Goal: Information Seeking & Learning: Find specific fact

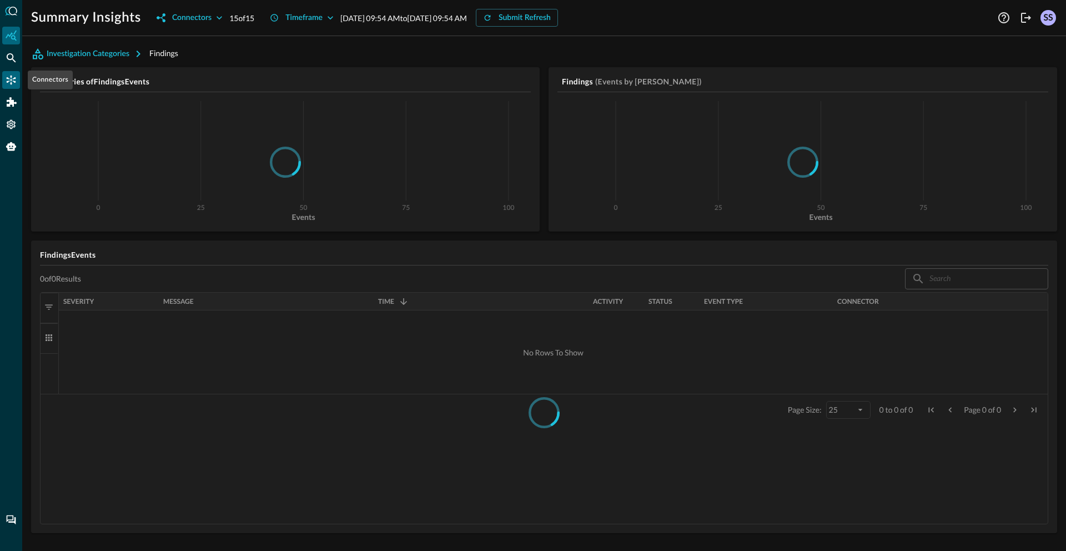
click at [12, 77] on icon "Connectors" at bounding box center [11, 79] width 11 height 11
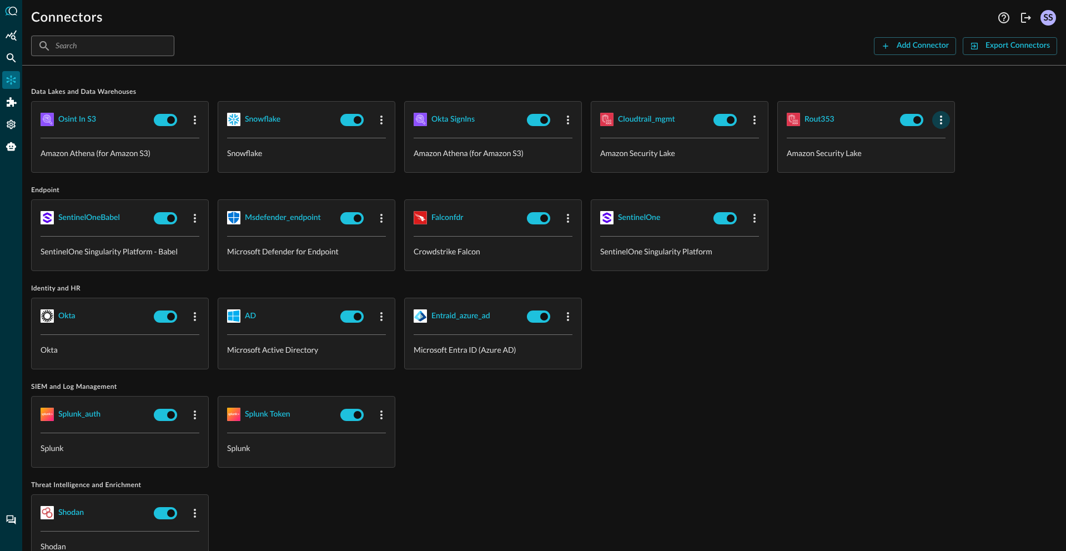
click at [941, 119] on icon "button" at bounding box center [941, 119] width 2 height 9
click at [942, 140] on icon at bounding box center [946, 144] width 10 height 10
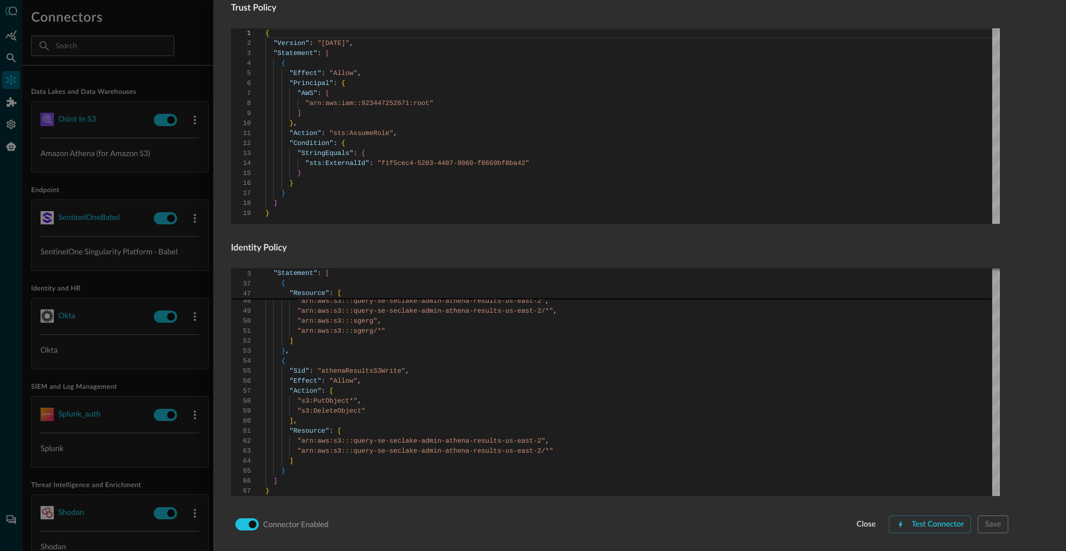
scroll to position [650, 0]
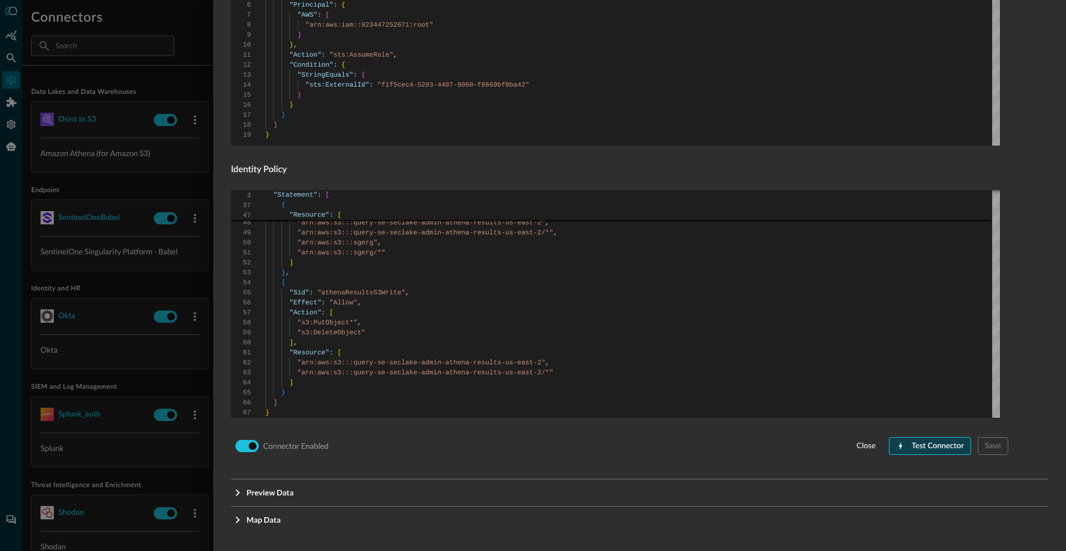
click at [938, 447] on div "Test Connector" at bounding box center [937, 446] width 52 height 14
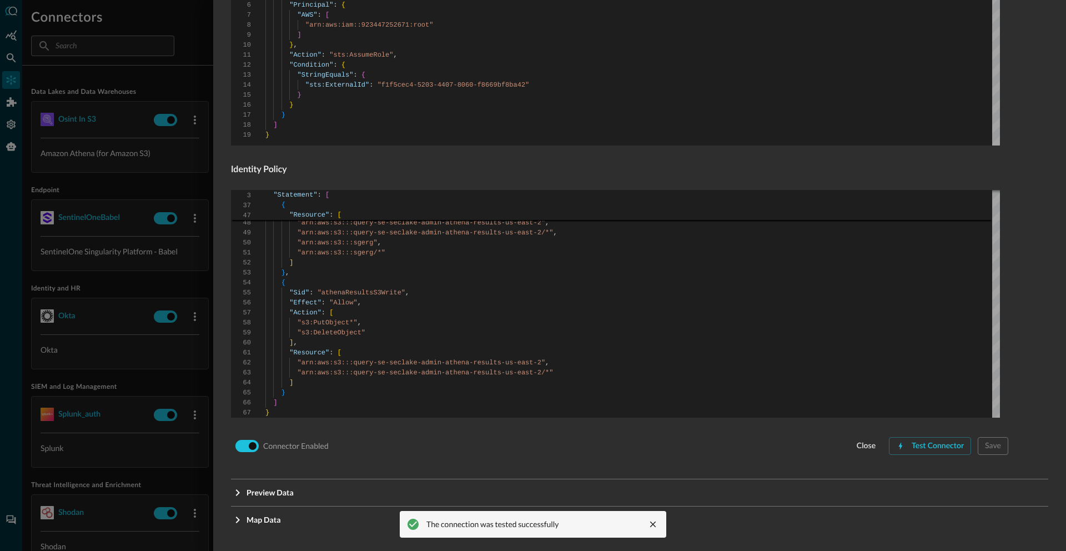
click at [174, 67] on div at bounding box center [533, 275] width 1066 height 551
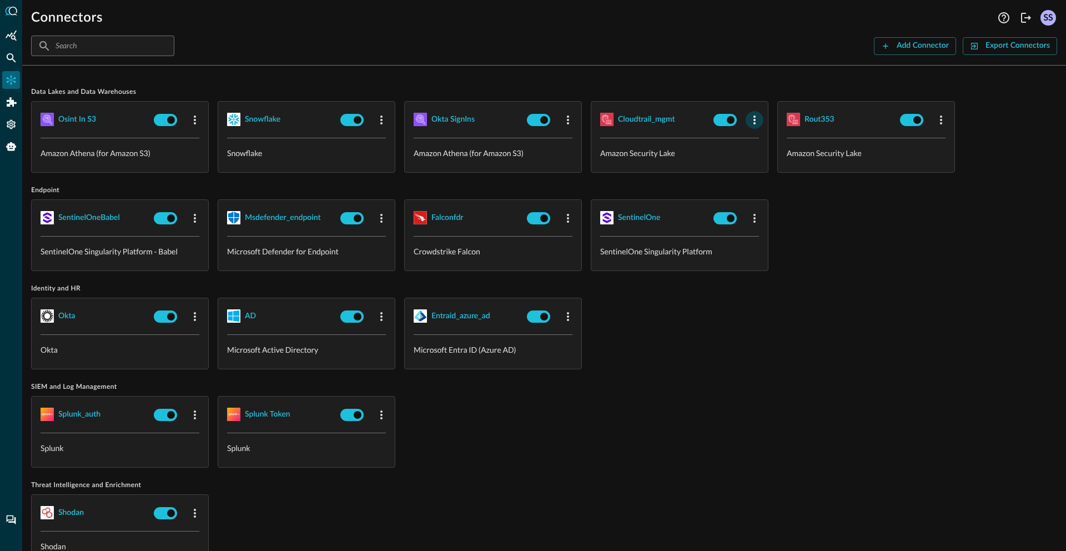
click at [753, 113] on icon "button" at bounding box center [754, 119] width 13 height 13
click at [766, 145] on div "Edit" at bounding box center [768, 145] width 29 height 14
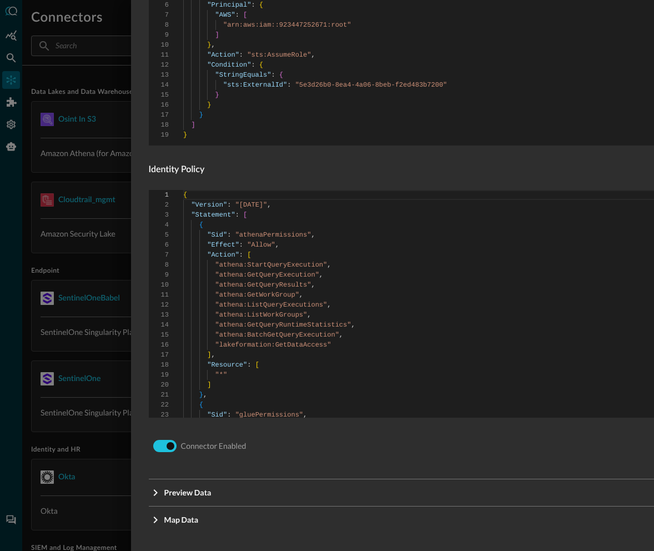
click at [532, 453] on div "Connector Enabled close Test Connector Save" at bounding box center [533, 445] width 769 height 21
click at [521, 447] on div "Connector Enabled close Test Connector Save" at bounding box center [533, 445] width 769 height 21
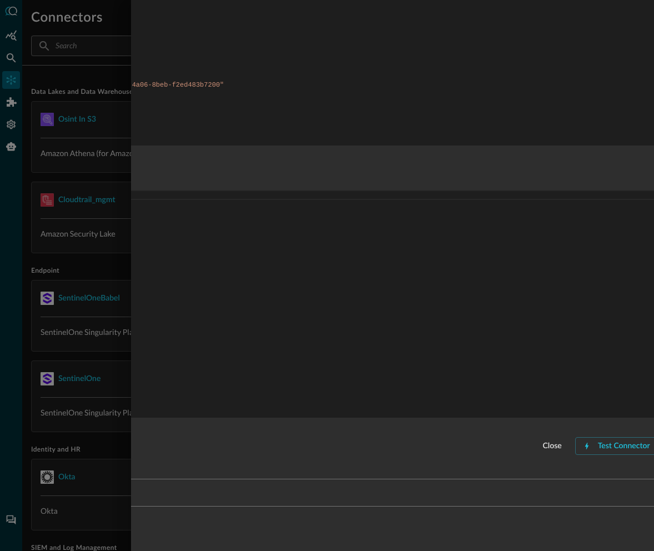
scroll to position [650, 312]
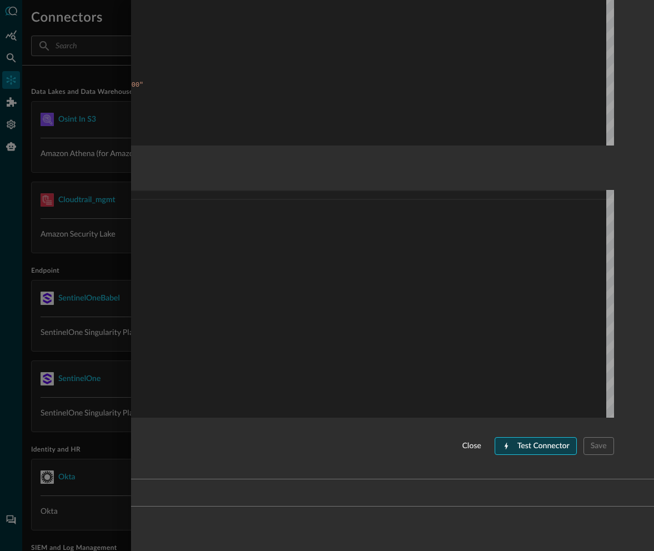
click at [521, 447] on div "Test Connector" at bounding box center [543, 446] width 52 height 14
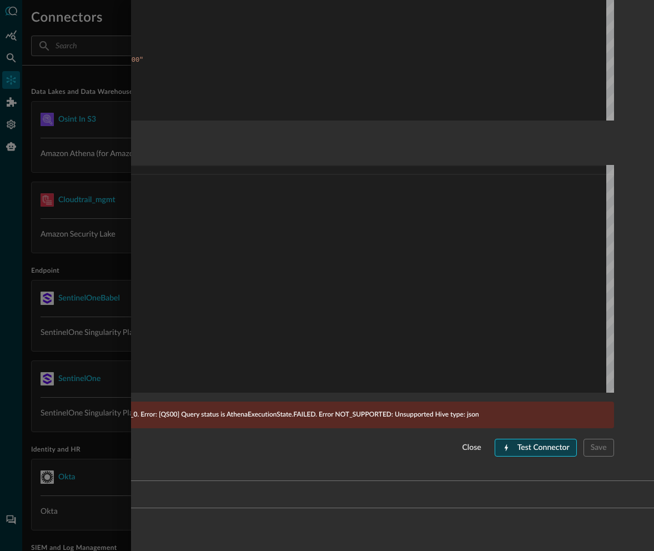
scroll to position [677, 312]
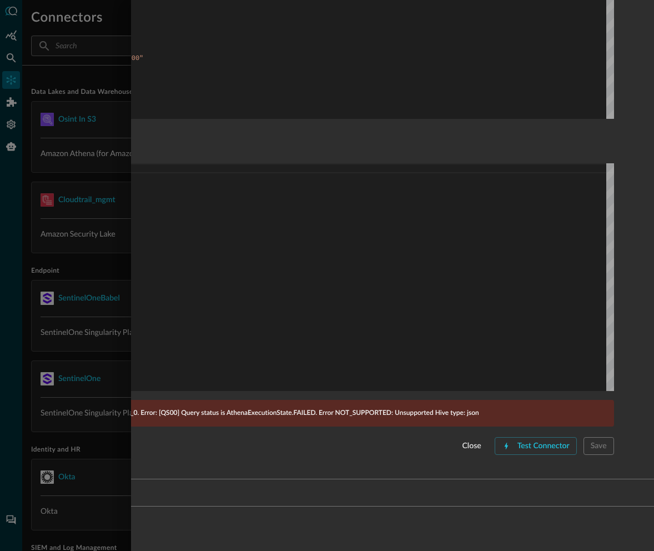
click at [92, 296] on div at bounding box center [327, 275] width 654 height 551
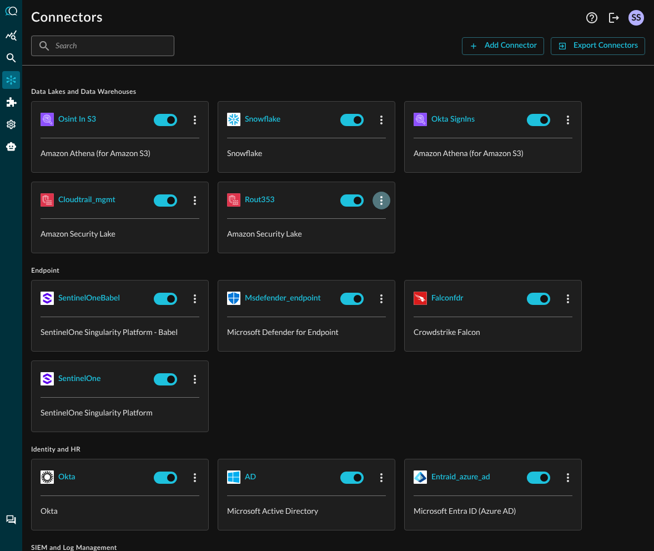
click at [381, 199] on icon "button" at bounding box center [381, 200] width 13 height 13
click at [396, 221] on span "Edit" at bounding box center [403, 225] width 14 height 8
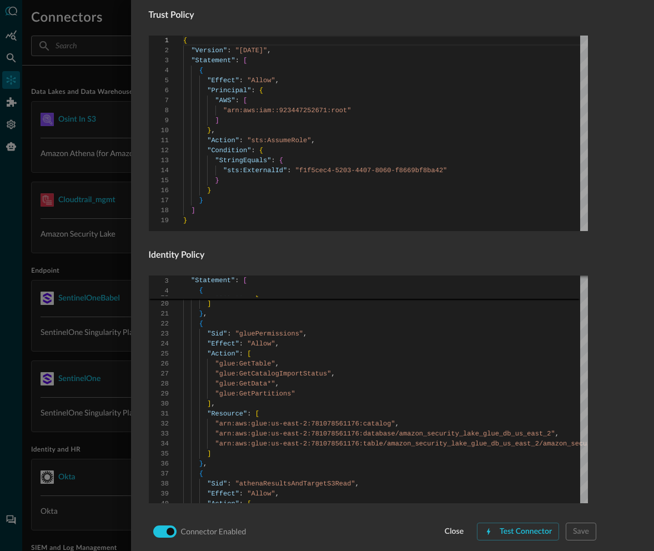
scroll to position [662, 0]
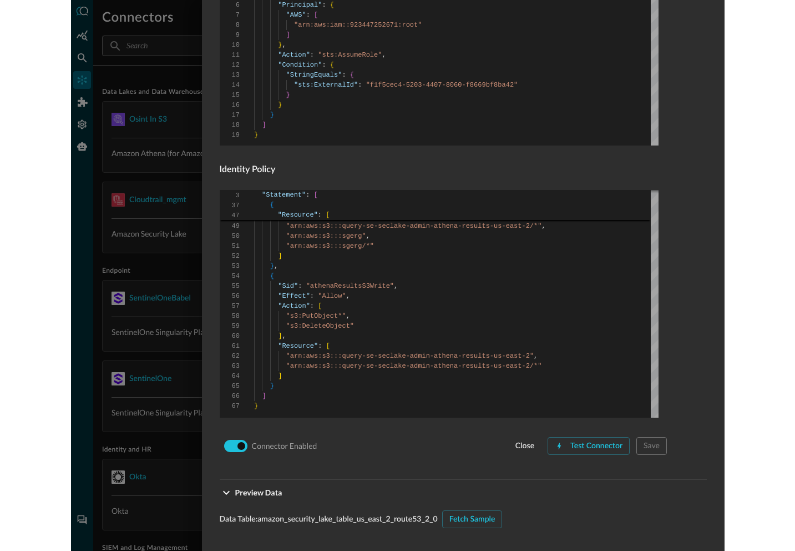
scroll to position [1009, 0]
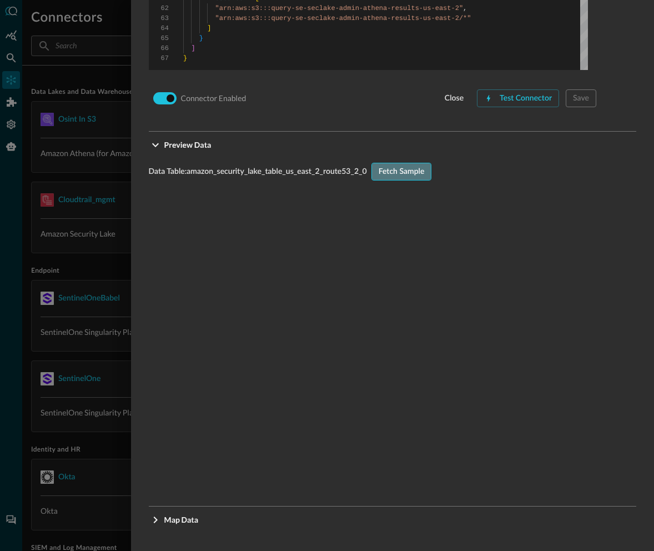
click at [411, 166] on div "Fetch Sample" at bounding box center [402, 172] width 46 height 14
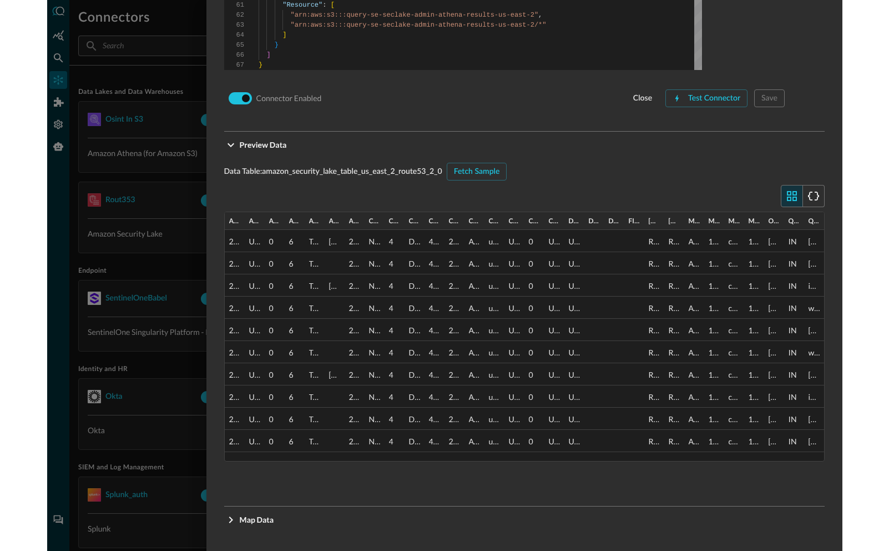
scroll to position [997, 0]
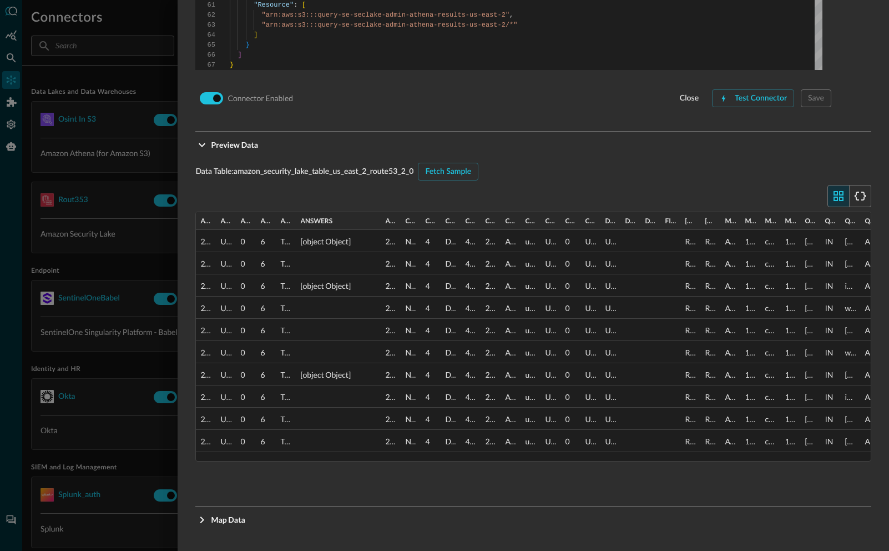
drag, startPoint x: 313, startPoint y: 218, endPoint x: 378, endPoint y: 222, distance: 65.1
click at [378, 222] on div at bounding box center [380, 221] width 4 height 18
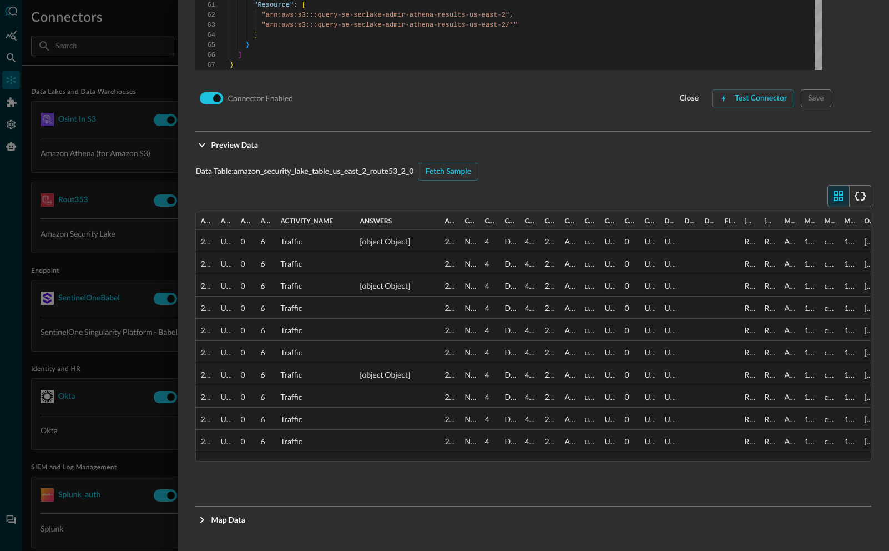
drag, startPoint x: 294, startPoint y: 221, endPoint x: 354, endPoint y: 224, distance: 59.4
click at [354, 224] on div at bounding box center [354, 221] width 4 height 18
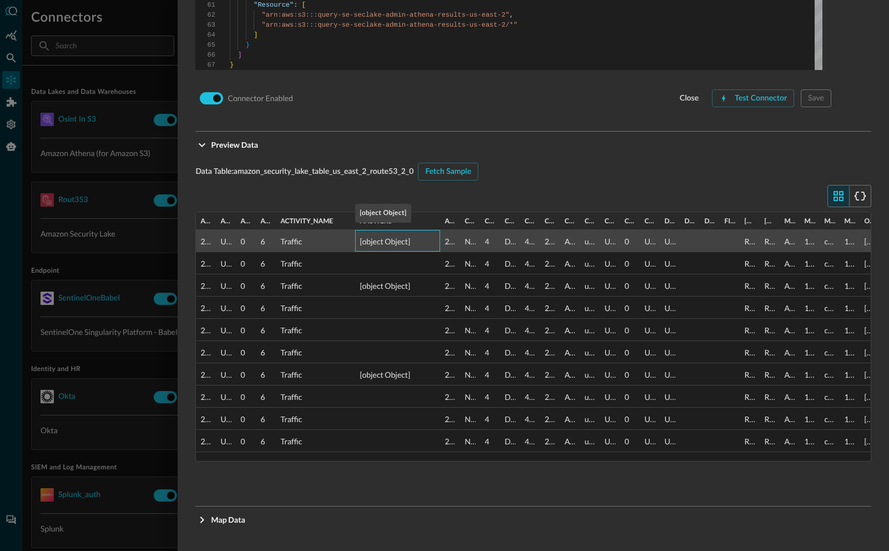
click at [370, 244] on div "[object Object]" at bounding box center [398, 241] width 76 height 22
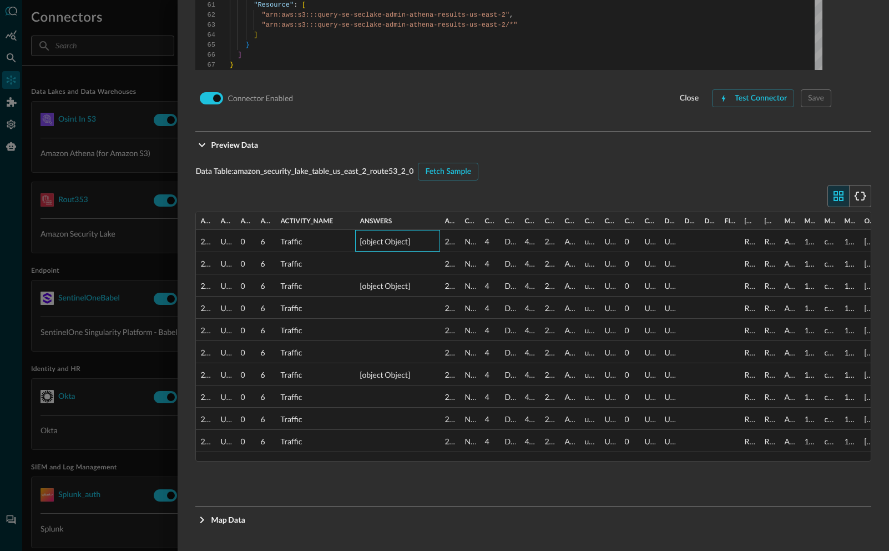
click at [502, 188] on div at bounding box center [533, 196] width 676 height 22
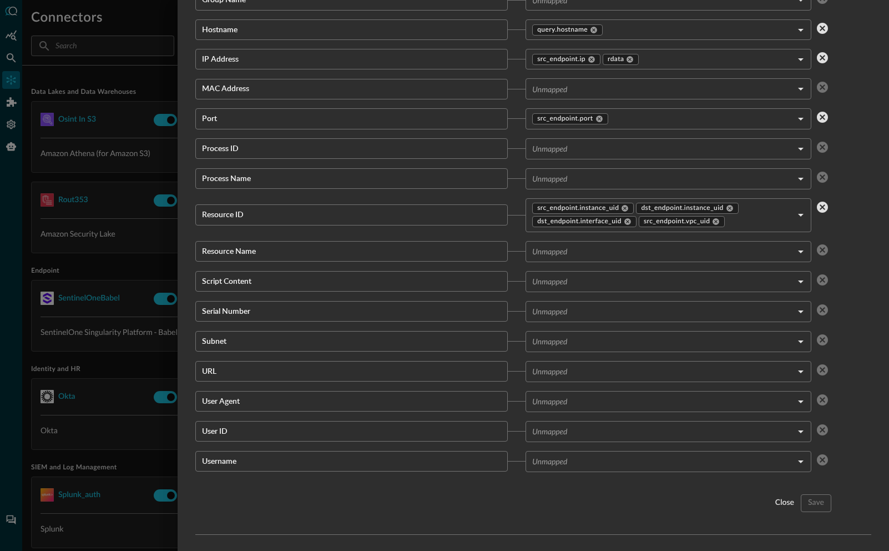
scroll to position [1995, 0]
click at [775, 504] on div "close" at bounding box center [784, 501] width 19 height 14
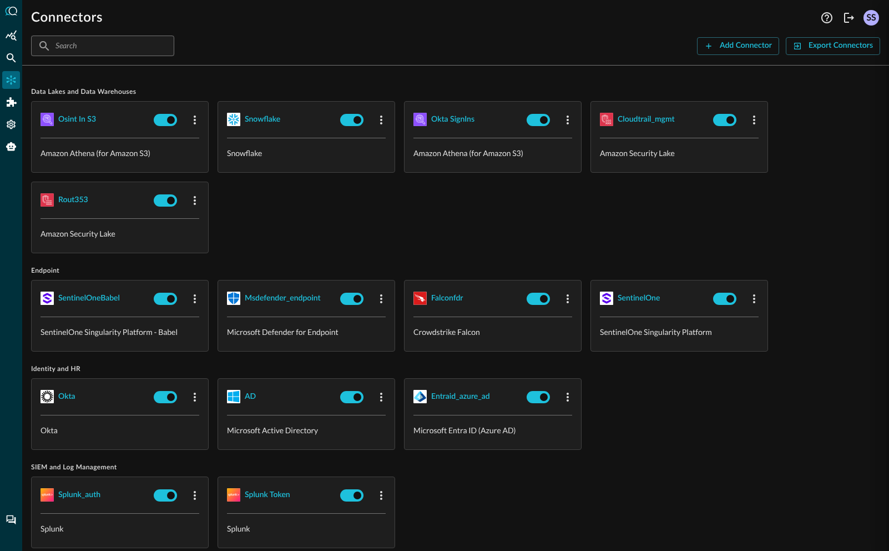
scroll to position [1087, 0]
click at [194, 194] on icon "button" at bounding box center [194, 200] width 13 height 13
click at [209, 224] on span "Edit" at bounding box center [216, 225] width 14 height 8
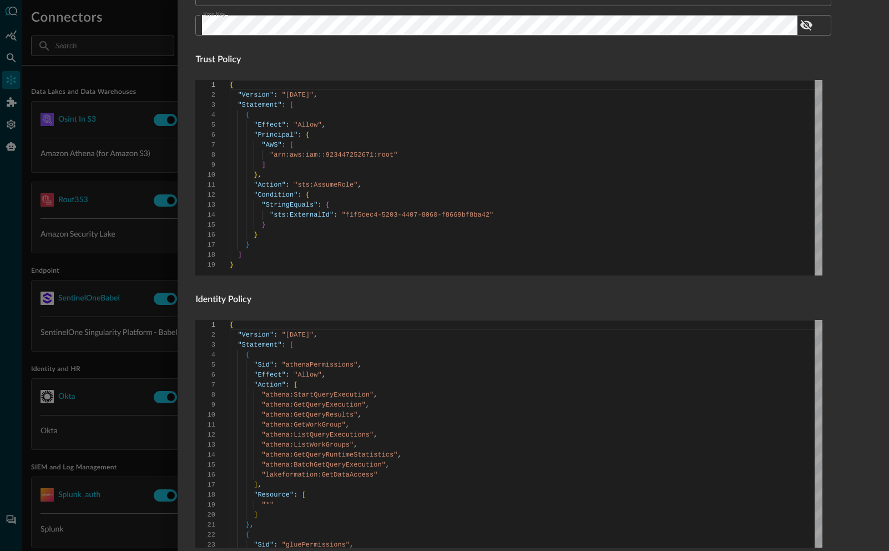
scroll to position [650, 0]
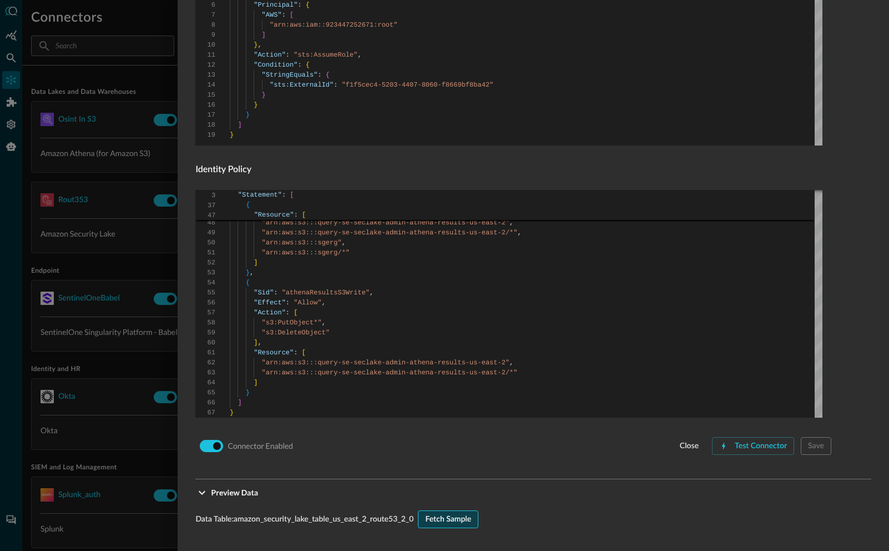
click at [459, 515] on div "Fetch Sample" at bounding box center [448, 519] width 46 height 14
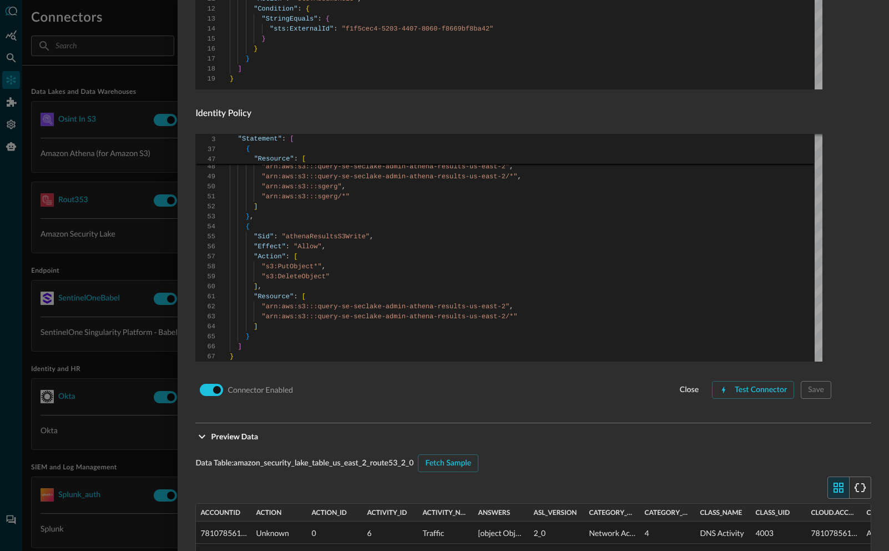
scroll to position [997, 0]
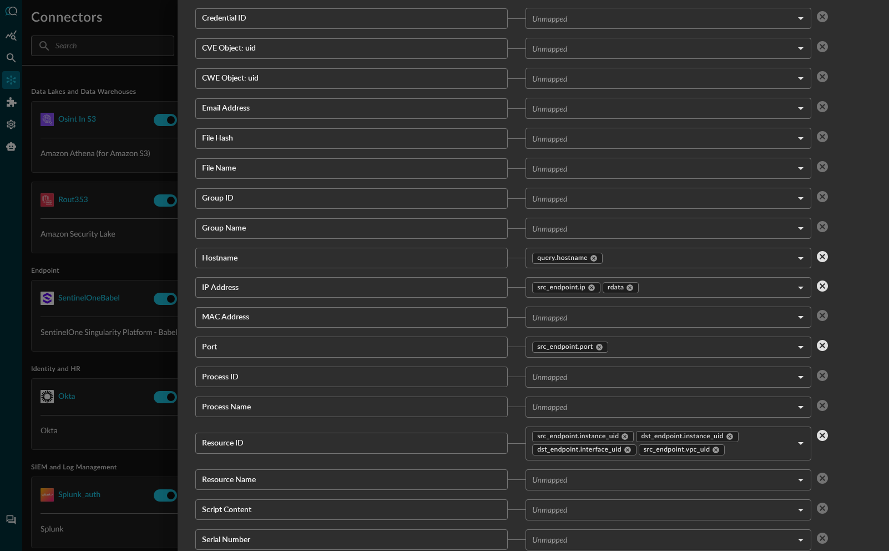
scroll to position [1995, 0]
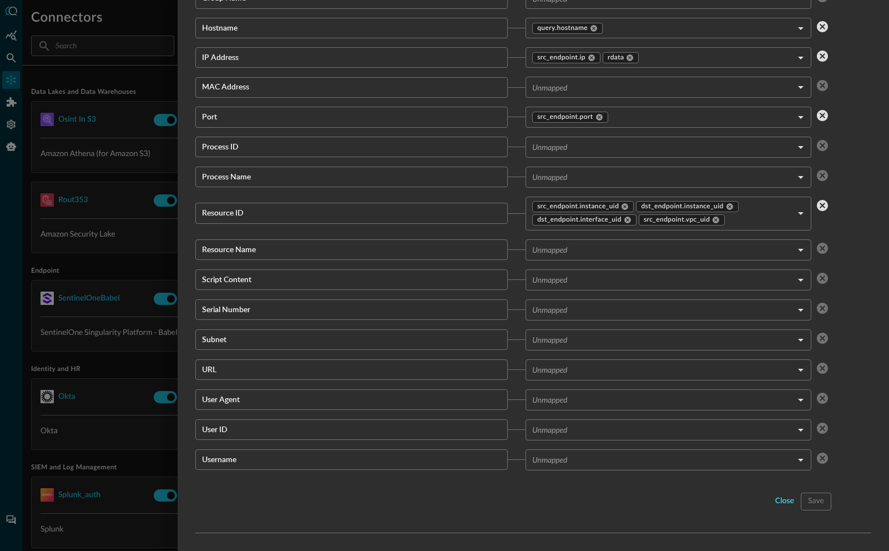
click at [769, 505] on button "close" at bounding box center [785, 501] width 32 height 18
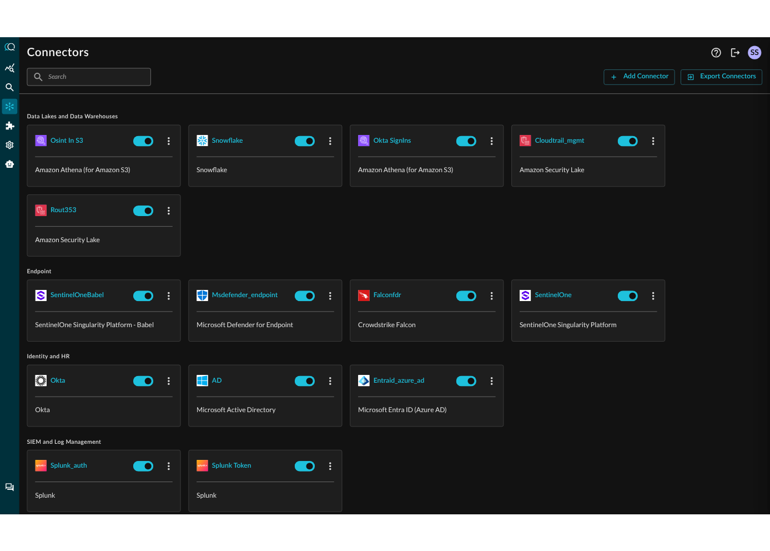
scroll to position [1087, 0]
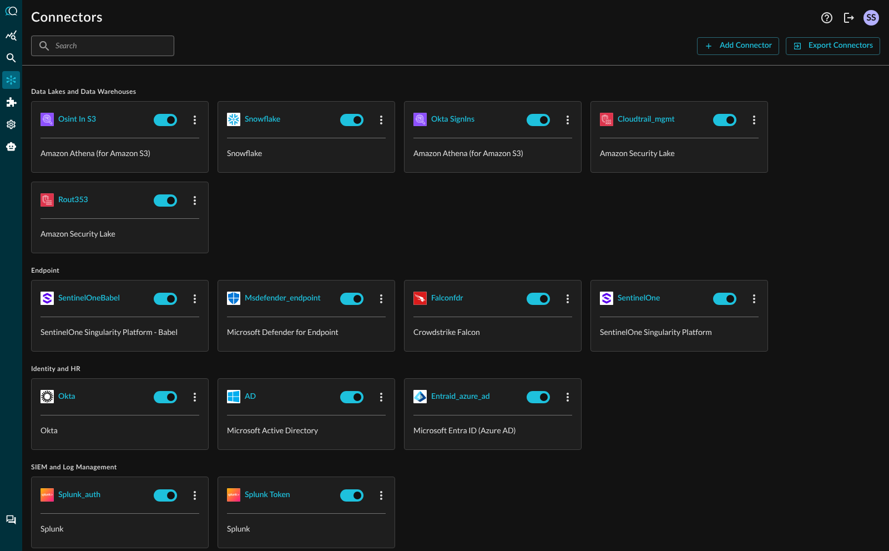
click at [0, 56] on div at bounding box center [11, 275] width 22 height 551
click at [10, 57] on icon "Federated Search" at bounding box center [11, 57] width 11 height 11
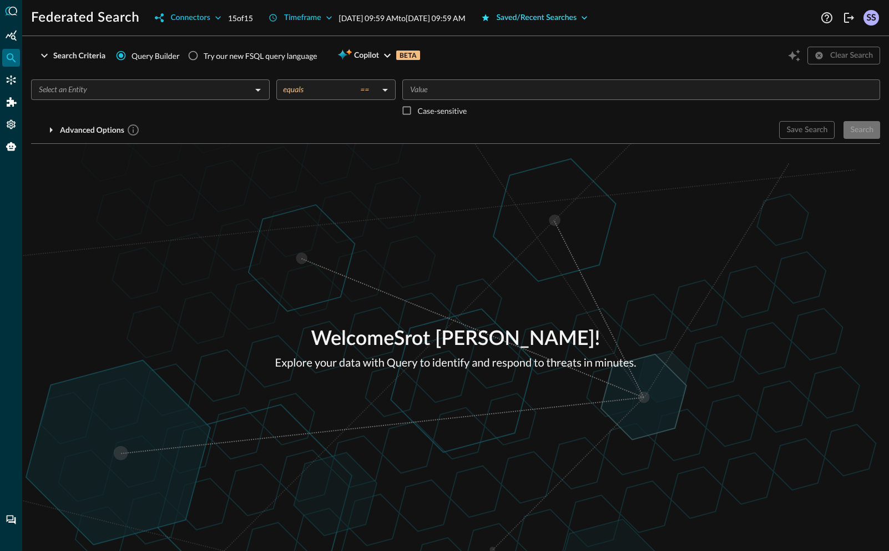
click at [577, 16] on div "Saved/Recent Searches" at bounding box center [537, 18] width 80 height 14
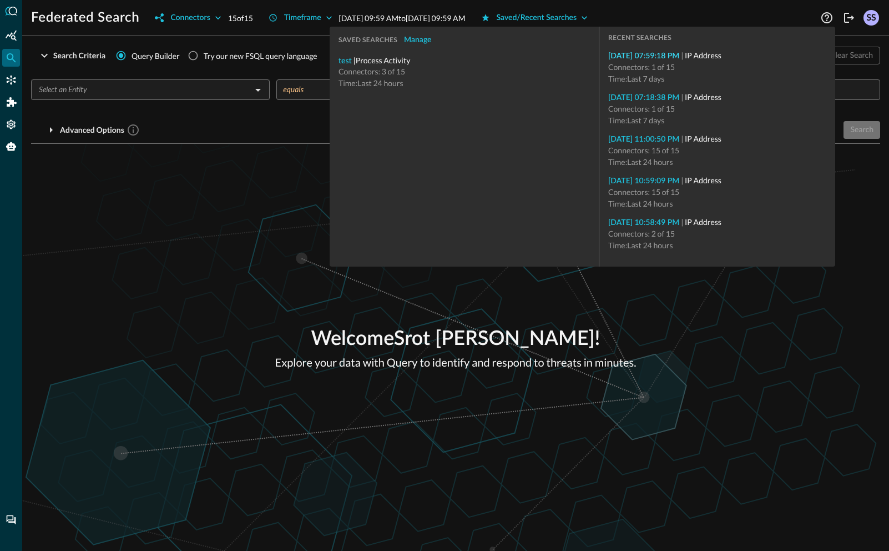
type input "IP Address"
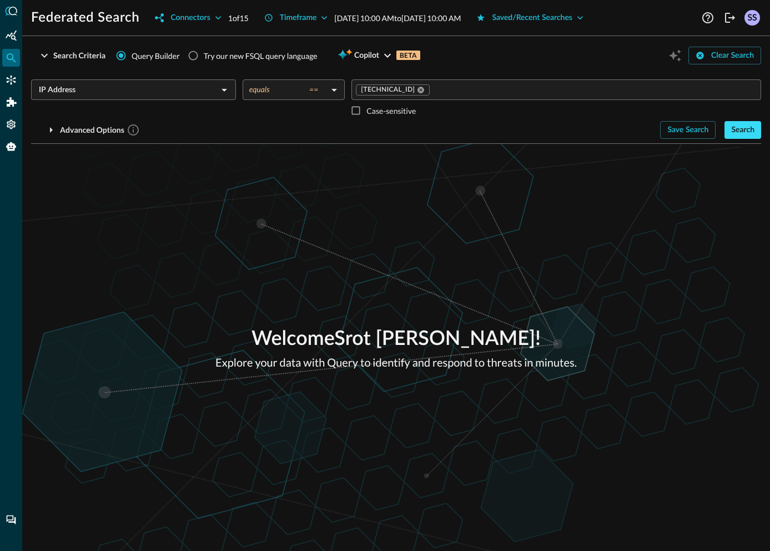
click at [739, 128] on div "Search" at bounding box center [742, 130] width 23 height 14
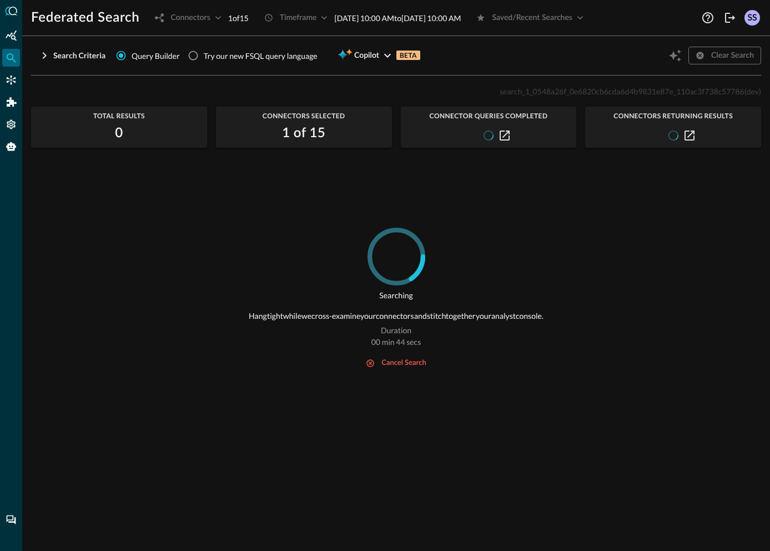
click at [554, 93] on span "search_1_0548a26f_0e6820cb6cda6d4b9831e87e_110ac3f738c57786" at bounding box center [622, 91] width 245 height 9
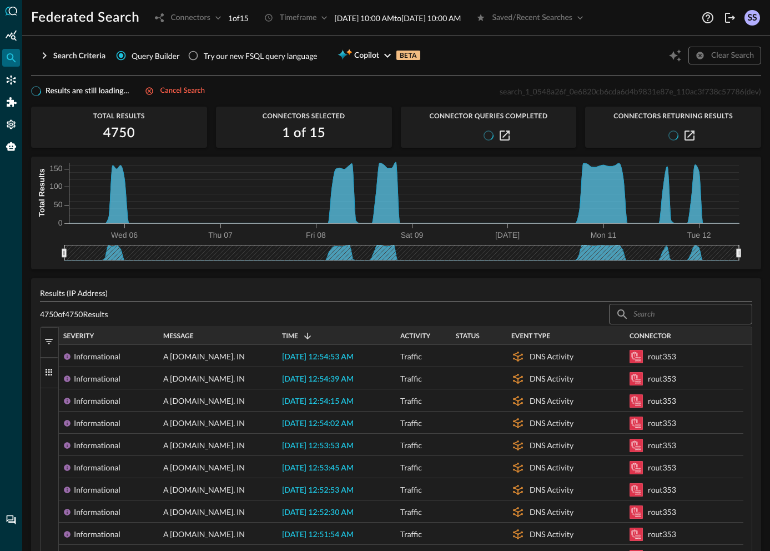
click at [554, 93] on span "search_1_0548a26f_0e6820cb6cda6d4b9831e87e_110ac3f738c57786" at bounding box center [622, 91] width 245 height 9
copy span "search_1_0548a26f_0e6820cb6cda6d4b9831e87e_110ac3f738c57786"
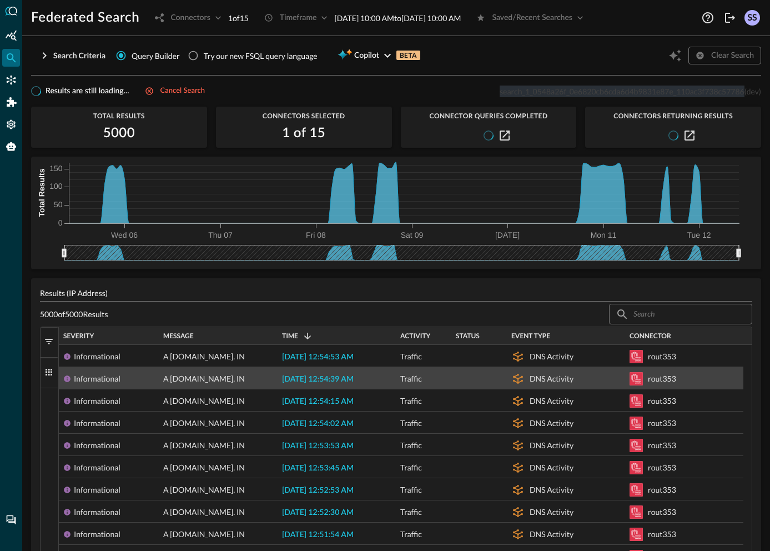
click at [333, 379] on span "2025-08-12 12:54:39 AM" at bounding box center [318, 379] width 72 height 8
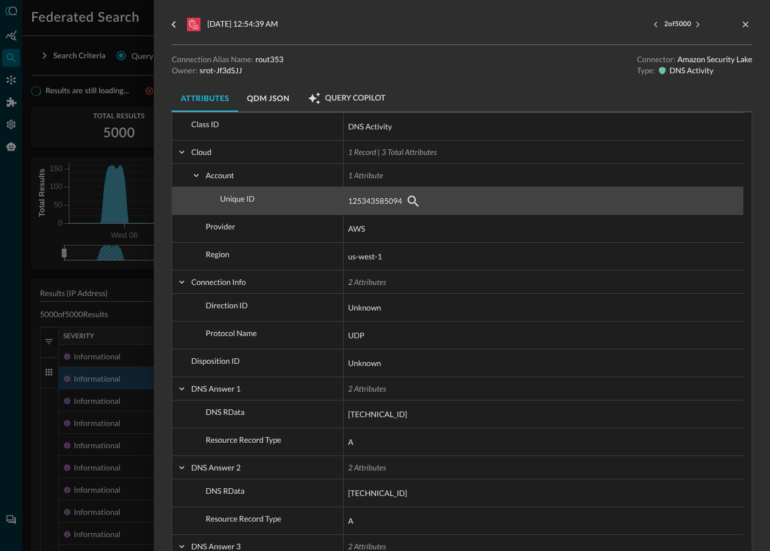
scroll to position [315, 0]
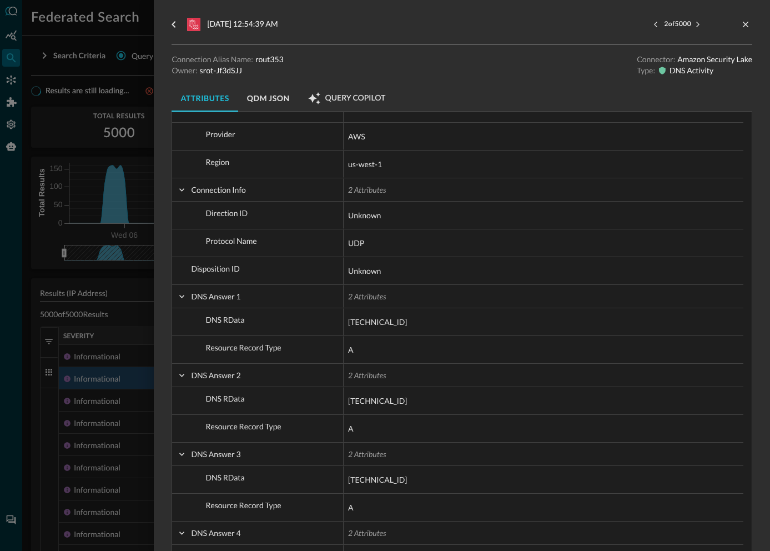
click at [75, 112] on div at bounding box center [385, 275] width 770 height 551
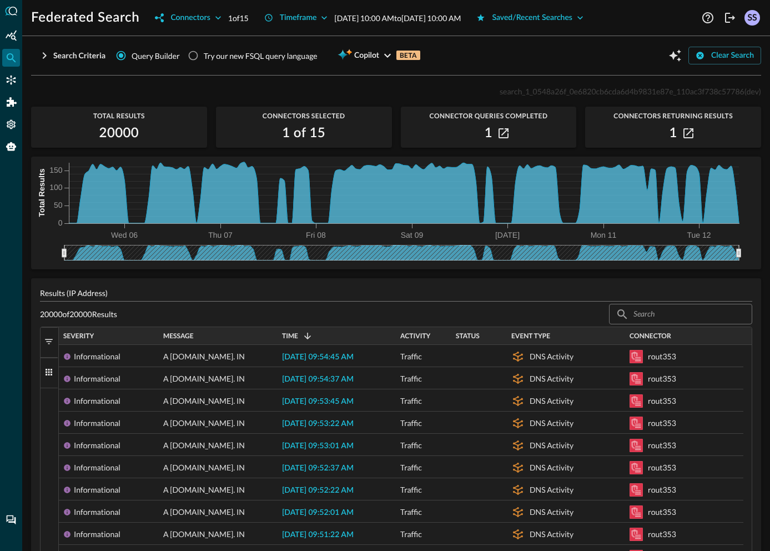
click at [500, 94] on span "search_1_0548a26f_0e6820cb6cda6d4b9831e87e_110ac3f738c57786" at bounding box center [622, 91] width 245 height 9
copy p "search_1_0548a26f_0e6820cb6cda6d4b9831e87e_110ac3f738c57786 (dev)"
click at [628, 92] on span "search_1_0548a26f_0e6820cb6cda6d4b9831e87e_110ac3f738c57786" at bounding box center [622, 91] width 245 height 9
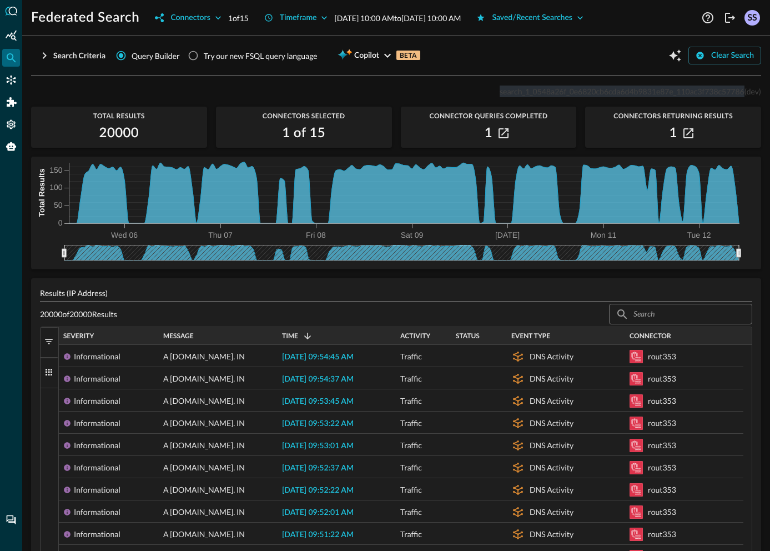
click at [628, 92] on span "search_1_0548a26f_0e6820cb6cda6d4b9831e87e_110ac3f738c57786" at bounding box center [622, 91] width 245 height 9
click at [47, 56] on icon "button" at bounding box center [44, 55] width 13 height 13
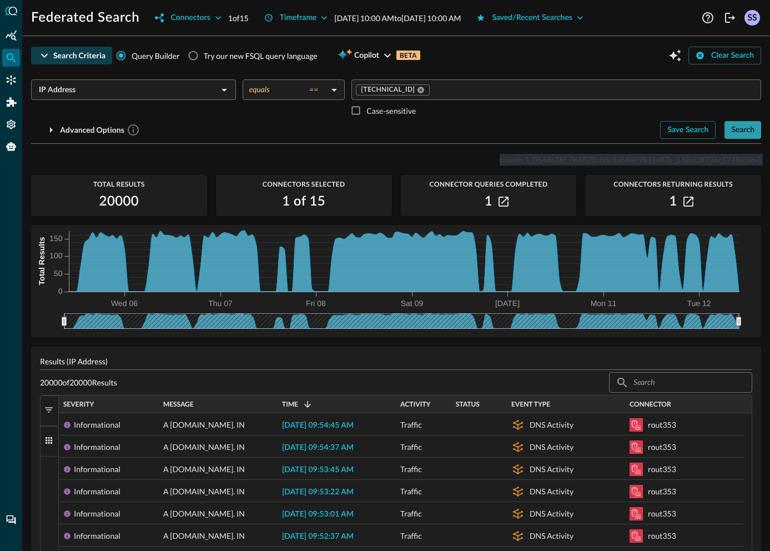
click at [733, 135] on div "Search" at bounding box center [742, 130] width 23 height 14
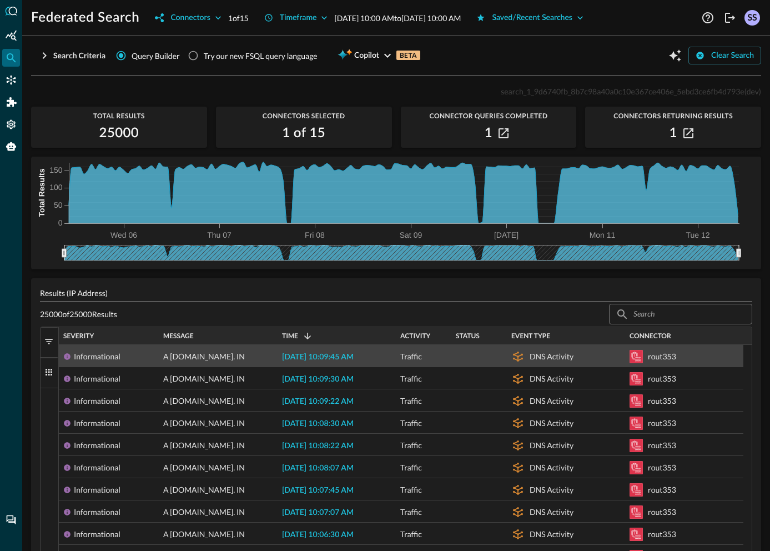
click at [239, 357] on span "A [DOMAIN_NAME]. IN" at bounding box center [204, 356] width 82 height 22
click at [295, 353] on span "[DATE] 10:09:45 AM" at bounding box center [318, 357] width 72 height 8
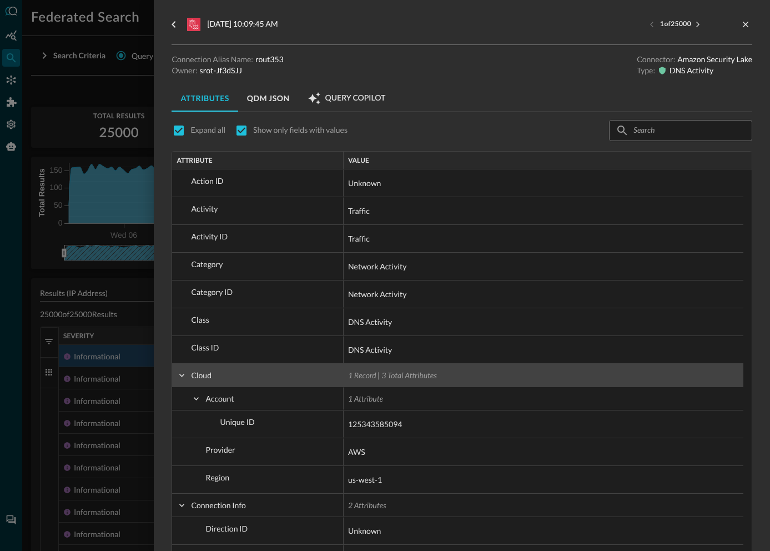
click at [185, 374] on span at bounding box center [182, 375] width 10 height 10
checkbox input "false"
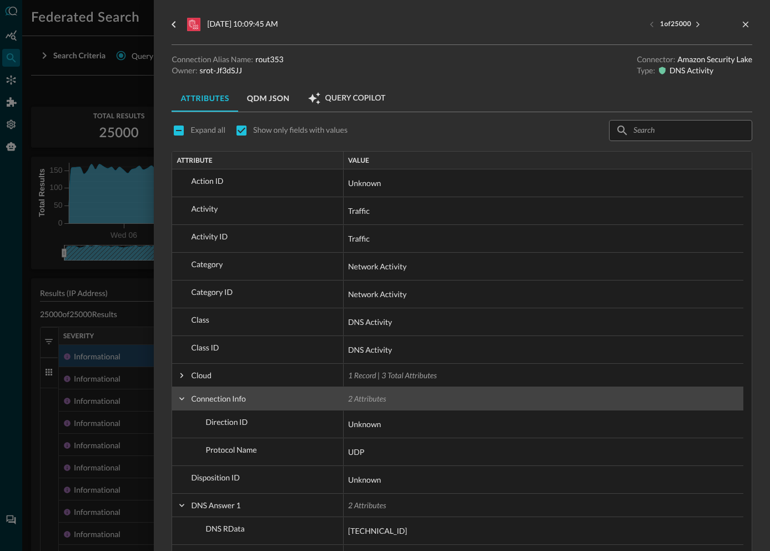
click at [184, 394] on span at bounding box center [182, 399] width 10 height 10
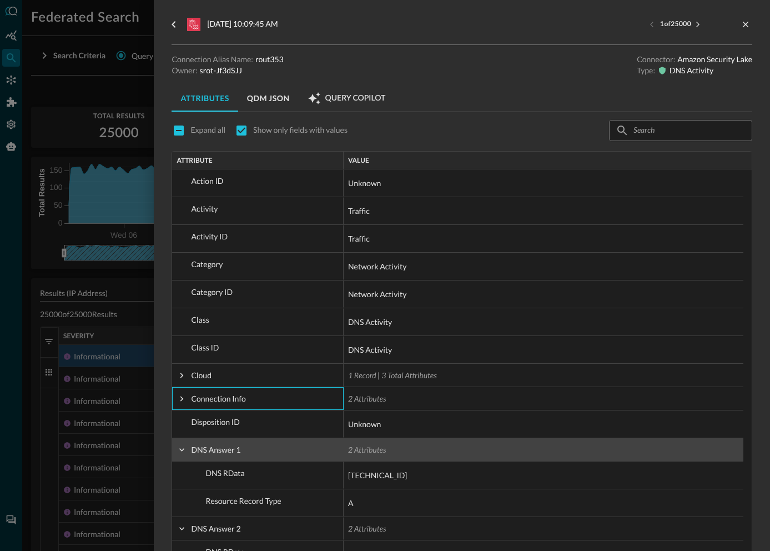
click at [184, 448] on span at bounding box center [182, 450] width 10 height 10
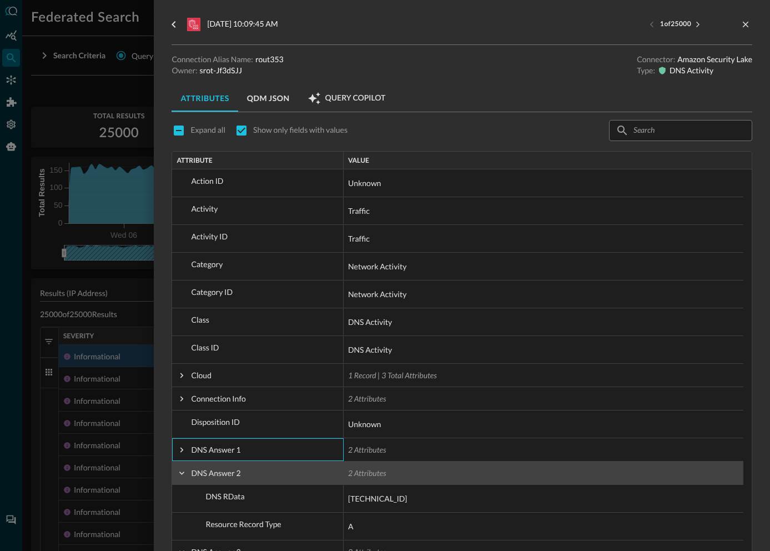
click at [182, 468] on span at bounding box center [182, 473] width 10 height 10
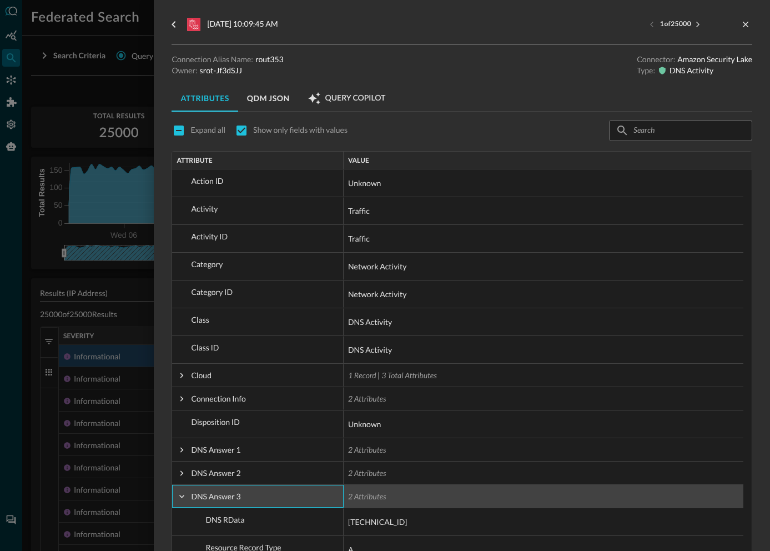
click at [183, 495] on span at bounding box center [182, 496] width 10 height 10
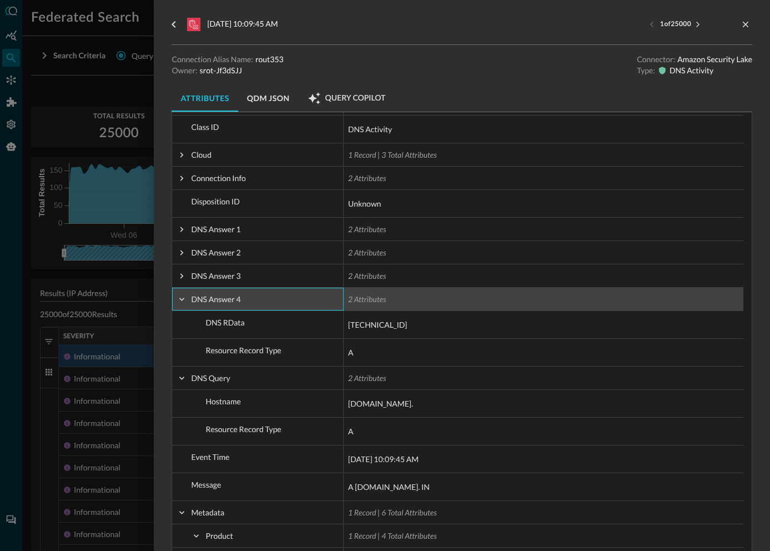
click at [183, 299] on span at bounding box center [182, 299] width 10 height 10
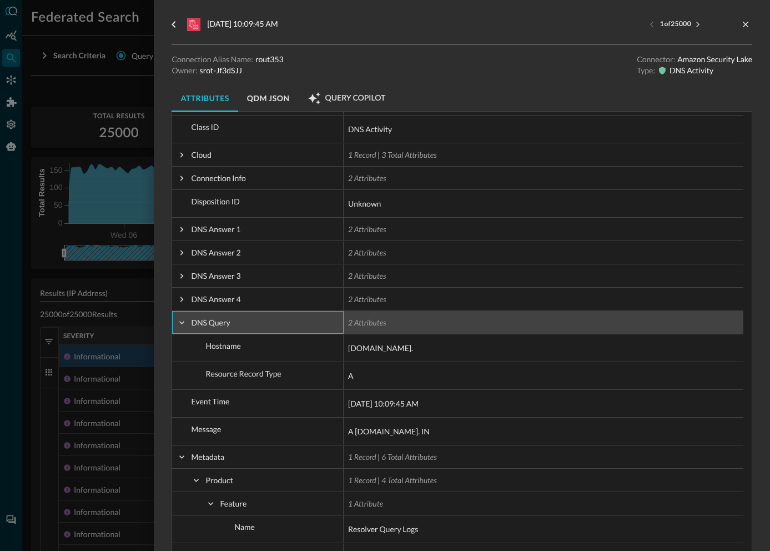
click at [183, 322] on span at bounding box center [182, 323] width 10 height 10
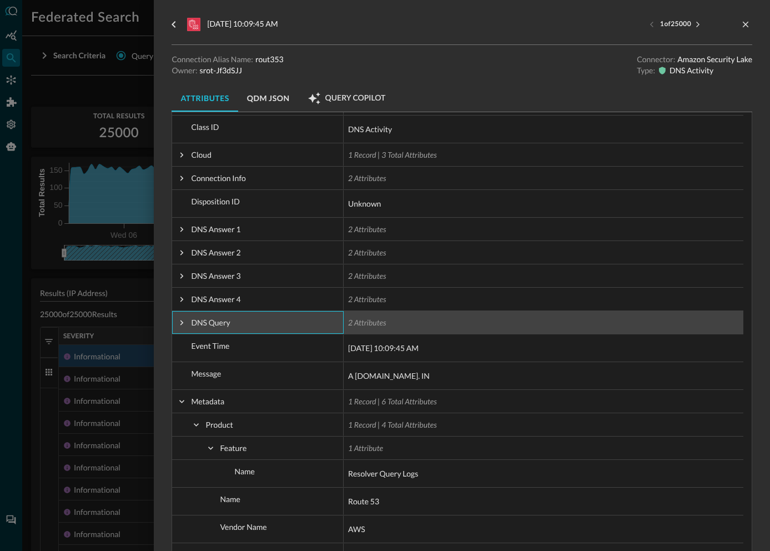
click at [183, 322] on span at bounding box center [182, 323] width 10 height 10
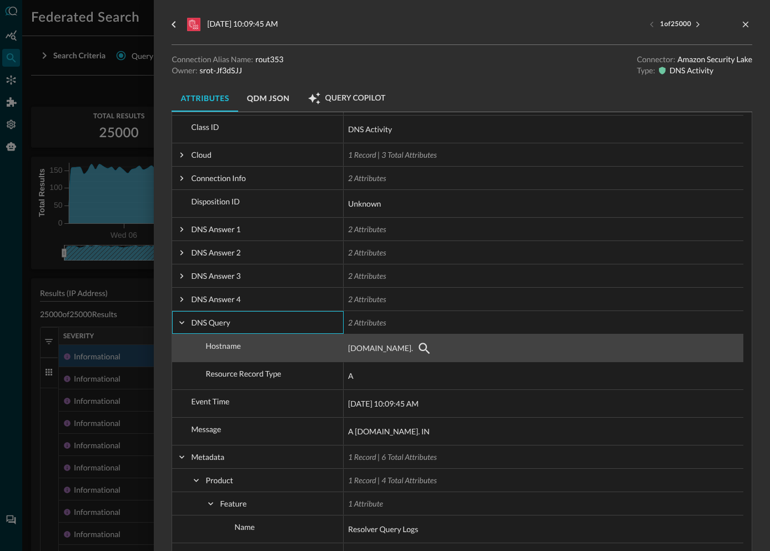
click at [359, 349] on span "[DOMAIN_NAME]." at bounding box center [380, 347] width 65 height 13
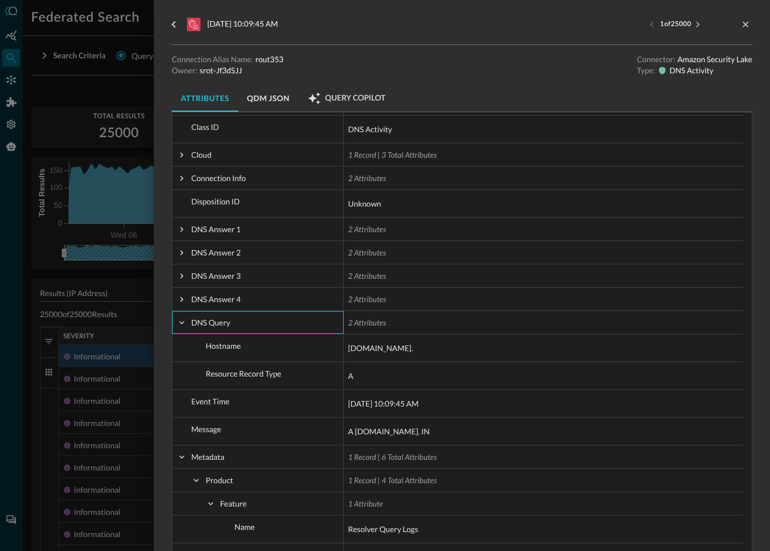
click at [90, 158] on div at bounding box center [385, 275] width 770 height 551
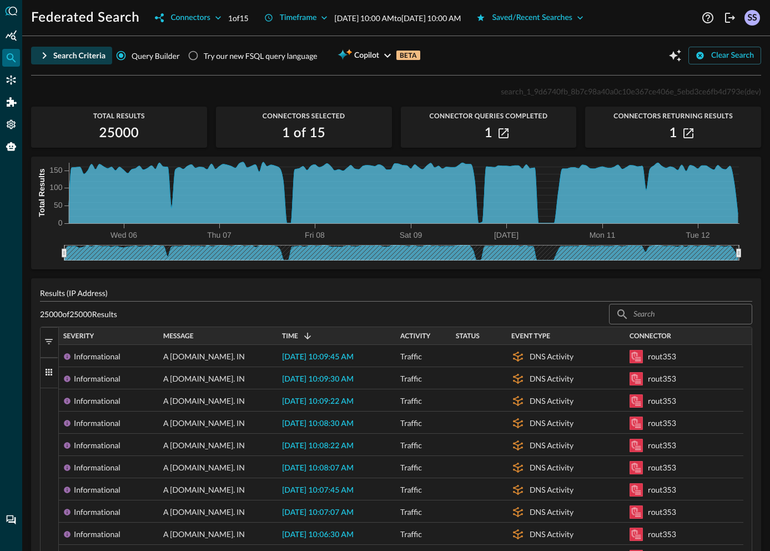
click at [65, 53] on div "Search Criteria" at bounding box center [79, 56] width 52 height 14
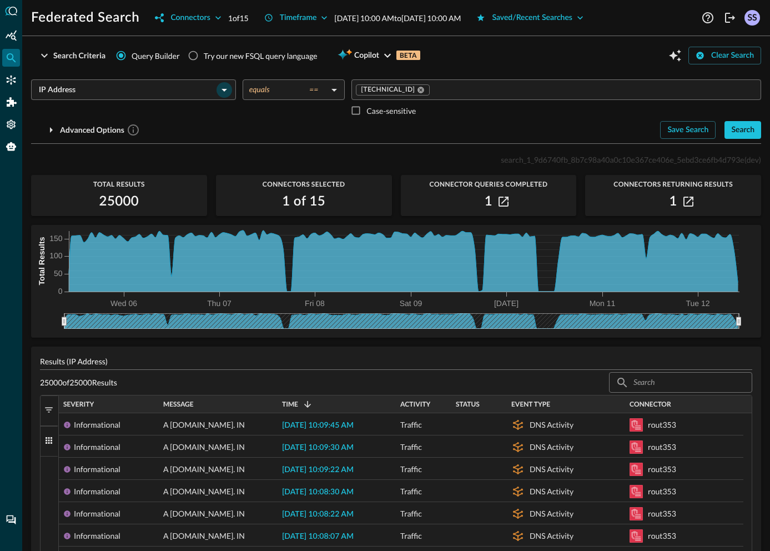
click at [220, 93] on icon "Open" at bounding box center [224, 89] width 13 height 13
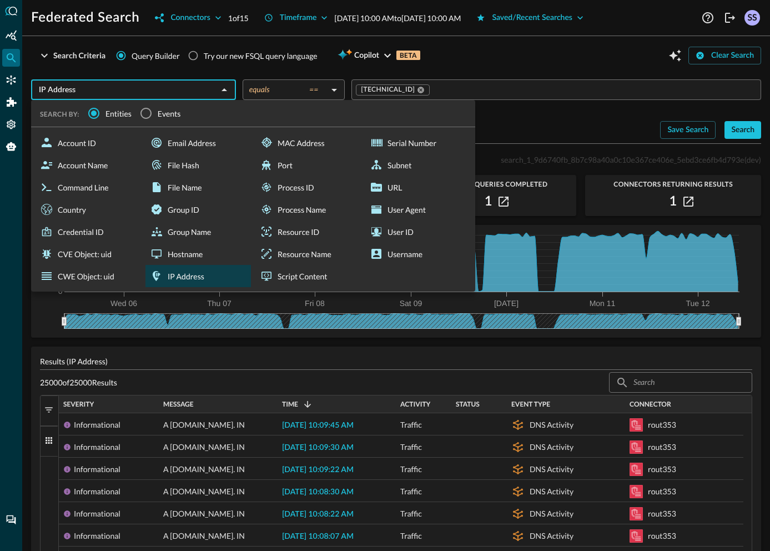
click at [159, 112] on span "Events" at bounding box center [169, 114] width 23 height 12
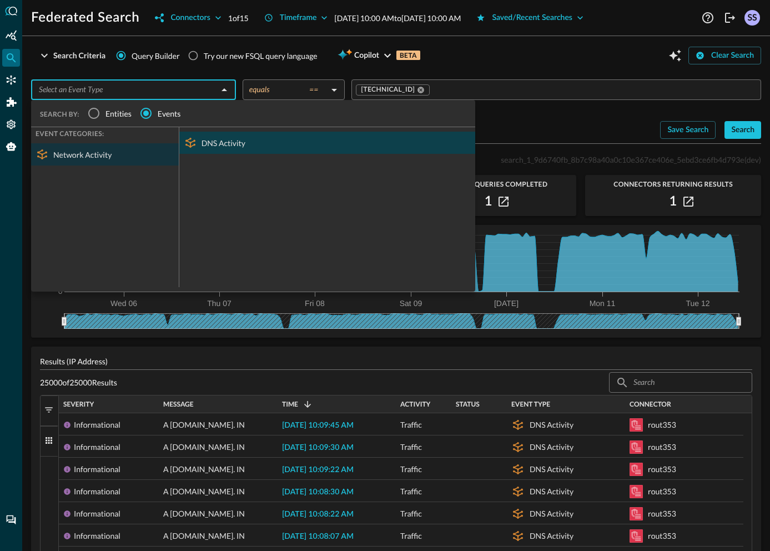
click at [228, 147] on div "DNS Activity" at bounding box center [327, 143] width 296 height 22
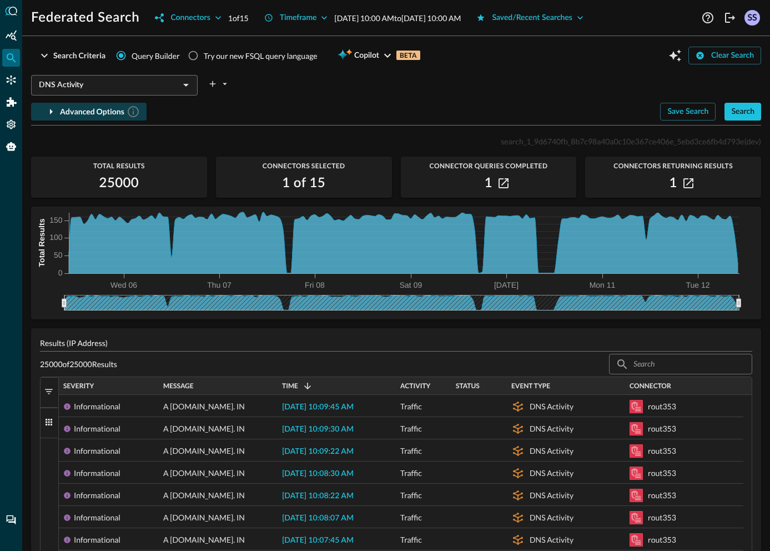
click at [53, 110] on icon "button" at bounding box center [50, 111] width 13 height 13
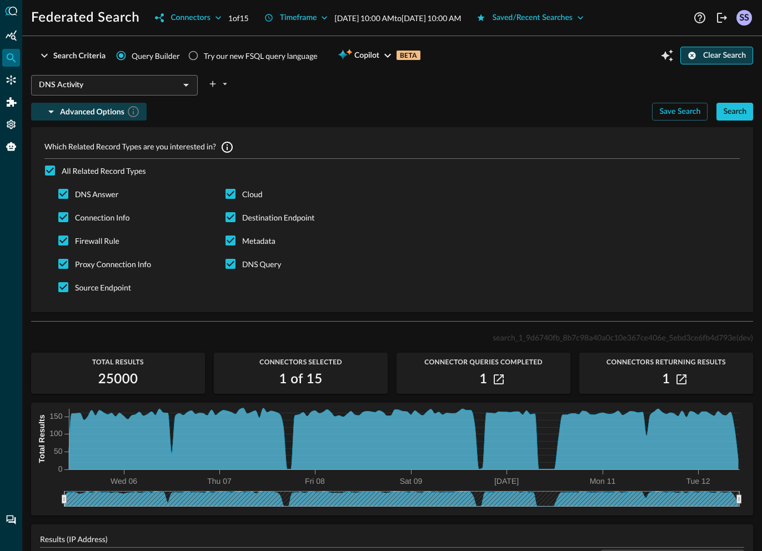
click at [703, 59] on div "Clear Search" at bounding box center [724, 56] width 43 height 14
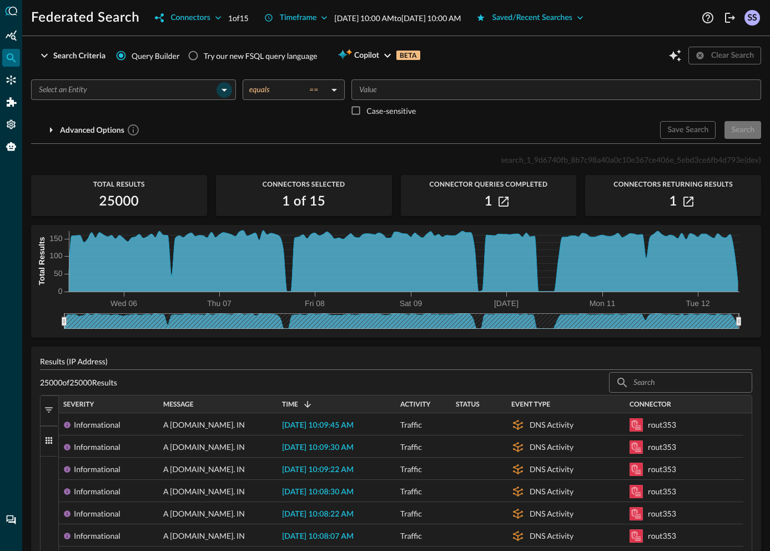
click at [218, 92] on icon "Open" at bounding box center [224, 89] width 13 height 13
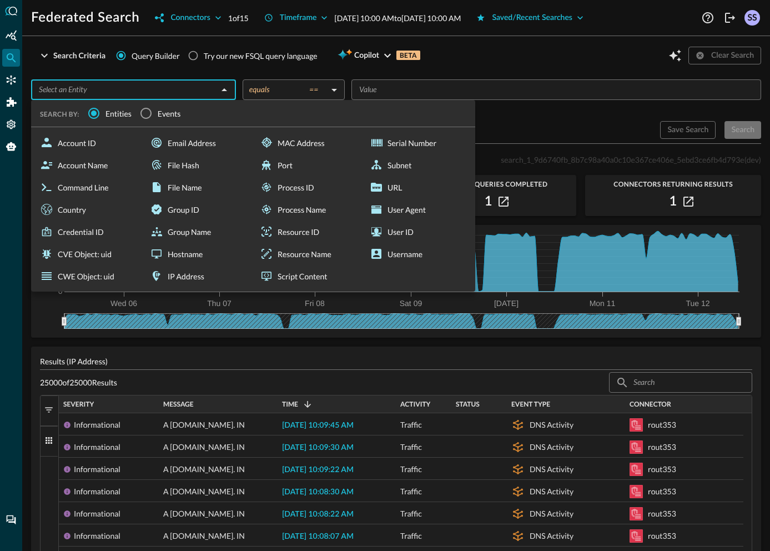
click at [165, 113] on span "Events" at bounding box center [169, 114] width 23 height 12
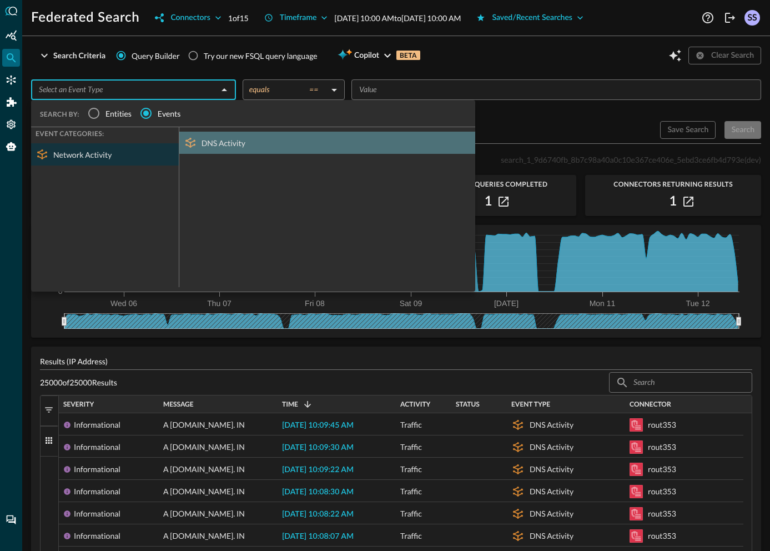
click at [213, 142] on div "DNS Activity" at bounding box center [327, 143] width 296 height 22
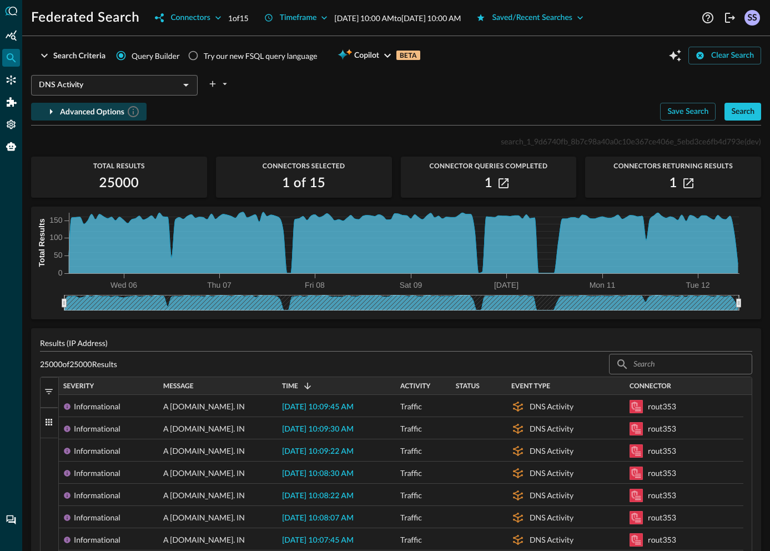
click at [71, 111] on div "Advanced Options" at bounding box center [100, 112] width 80 height 14
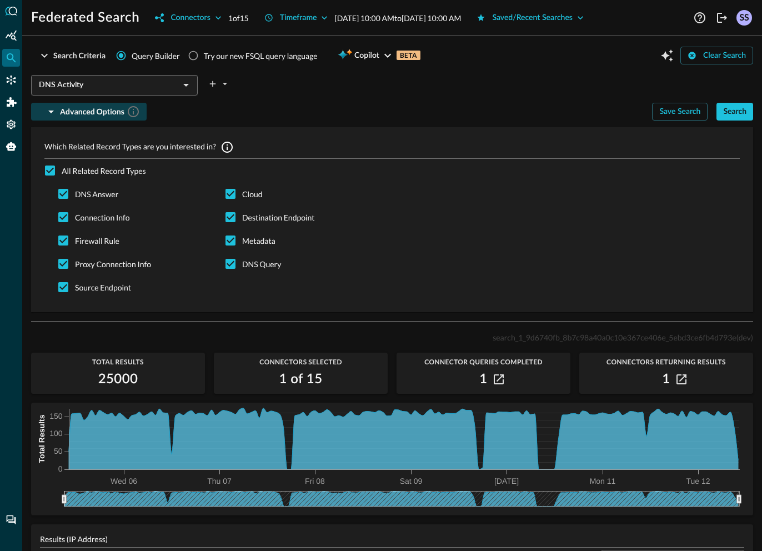
click at [54, 107] on icon "button" at bounding box center [50, 111] width 13 height 13
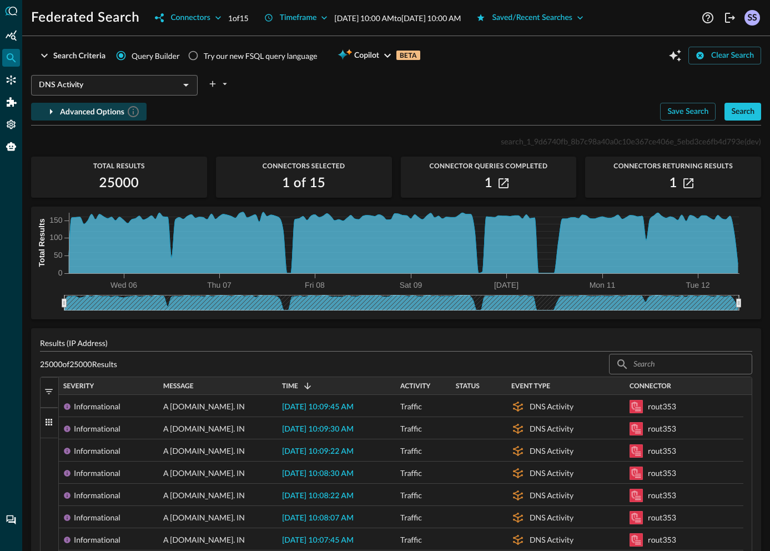
click at [55, 108] on icon "button" at bounding box center [50, 111] width 13 height 13
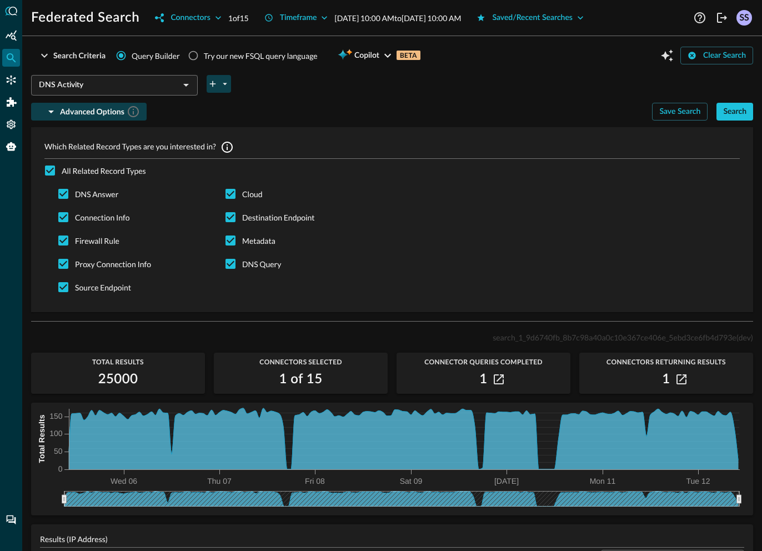
click at [214, 87] on icon "plus-arrow-button" at bounding box center [213, 84] width 10 height 10
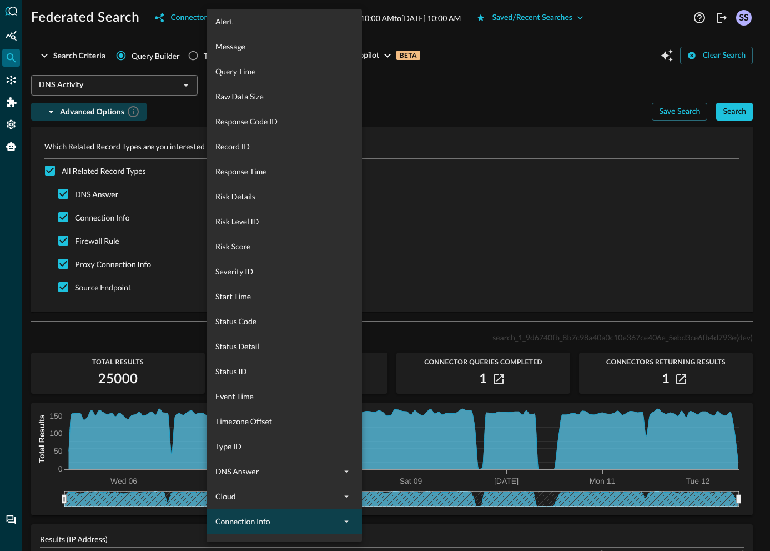
scroll to position [578, 0]
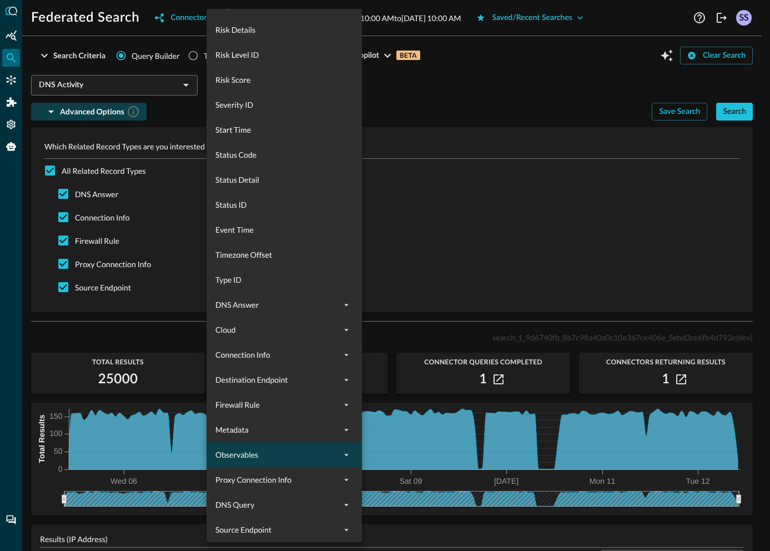
click at [252, 452] on span "Observables" at bounding box center [277, 454] width 124 height 12
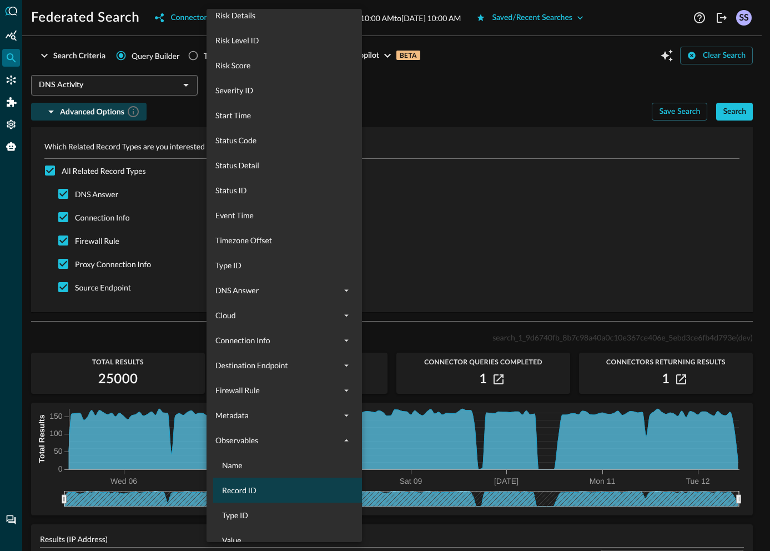
scroll to position [612, 0]
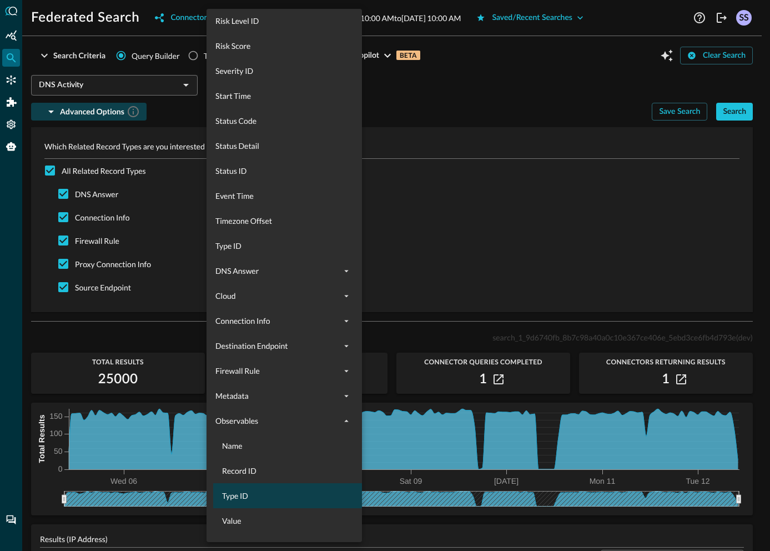
click at [289, 487] on div "Type ID" at bounding box center [290, 495] width 155 height 25
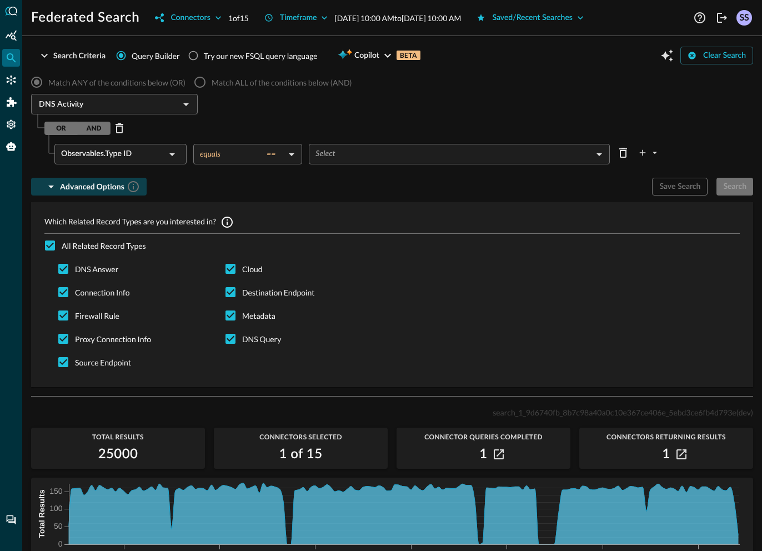
click at [338, 151] on body "Federated Search Connectors 1 of 15 Timeframe [DATE] 10:00 AM to [DATE] 10:00 A…" at bounding box center [381, 275] width 762 height 551
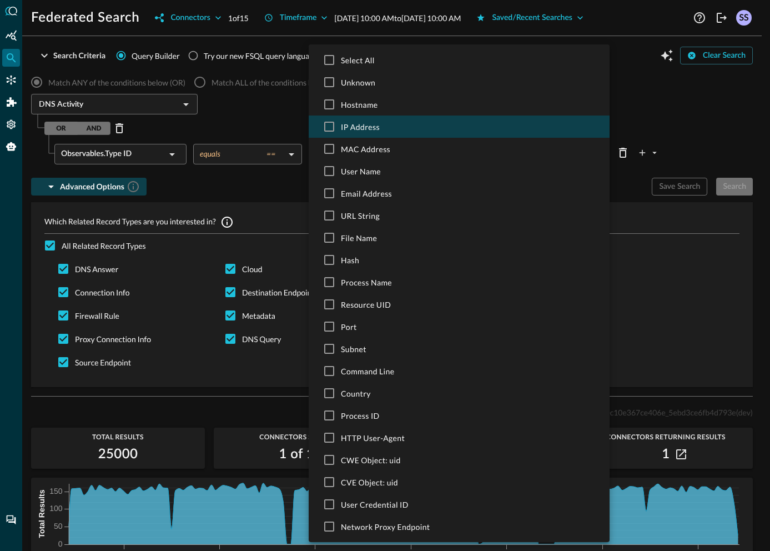
click at [360, 132] on span "IP Address" at bounding box center [471, 127] width 260 height 12
type input "IP_ADDRESS"
checkbox input "true"
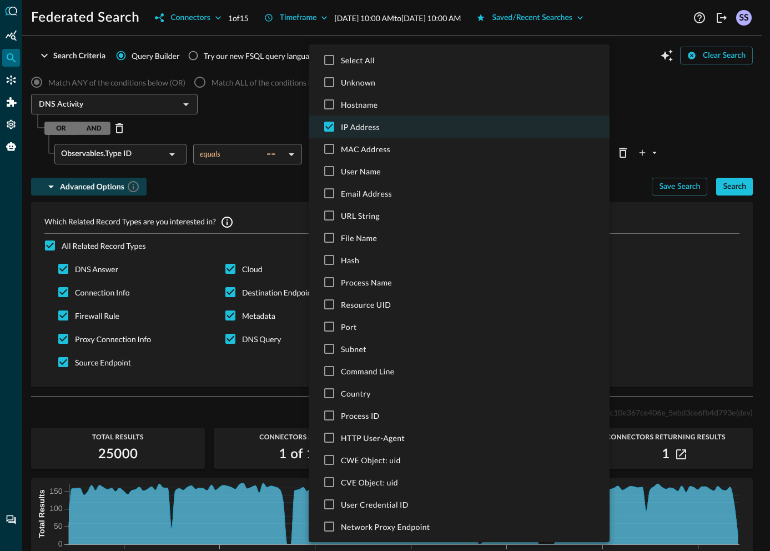
click at [266, 124] on div at bounding box center [385, 275] width 770 height 551
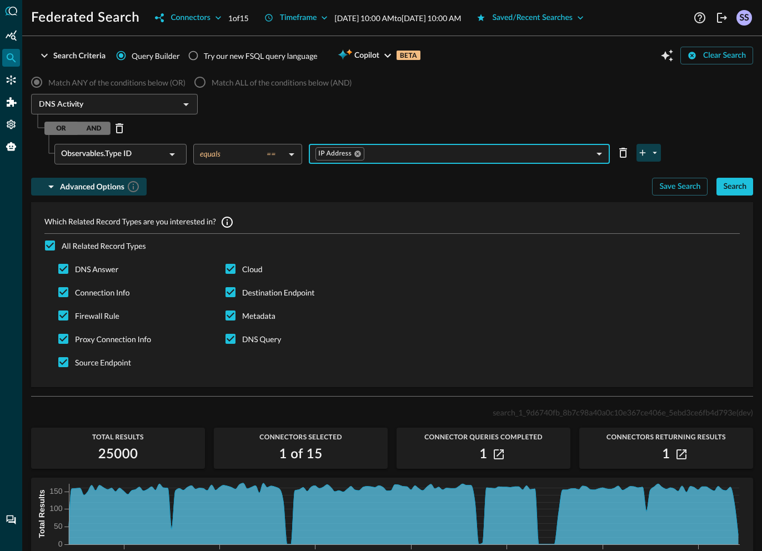
click at [641, 150] on icon "plus-arrow-button" at bounding box center [642, 153] width 10 height 10
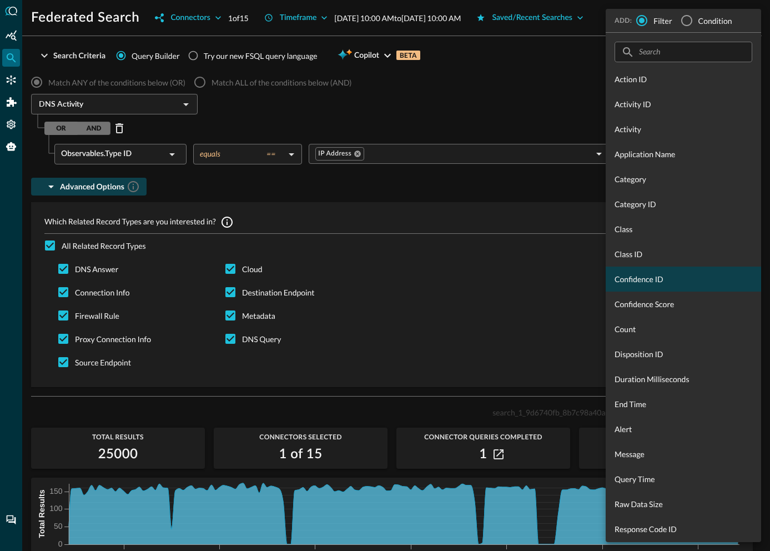
scroll to position [7, 0]
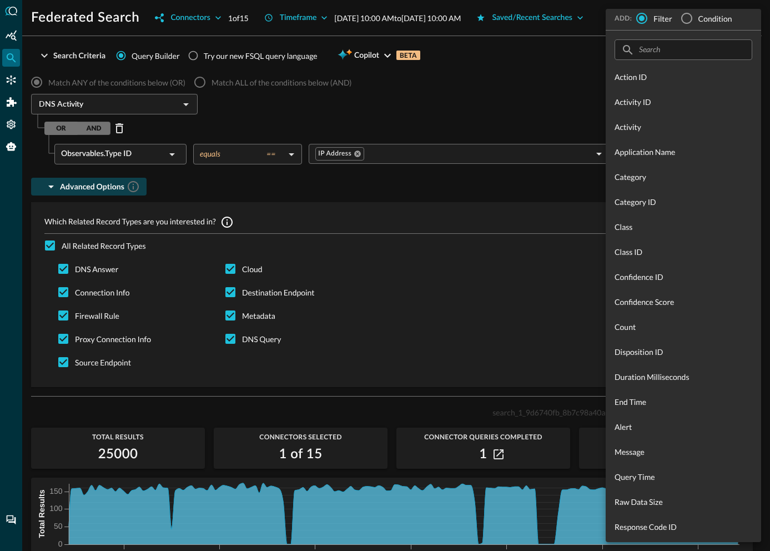
click at [570, 110] on div at bounding box center [385, 275] width 770 height 551
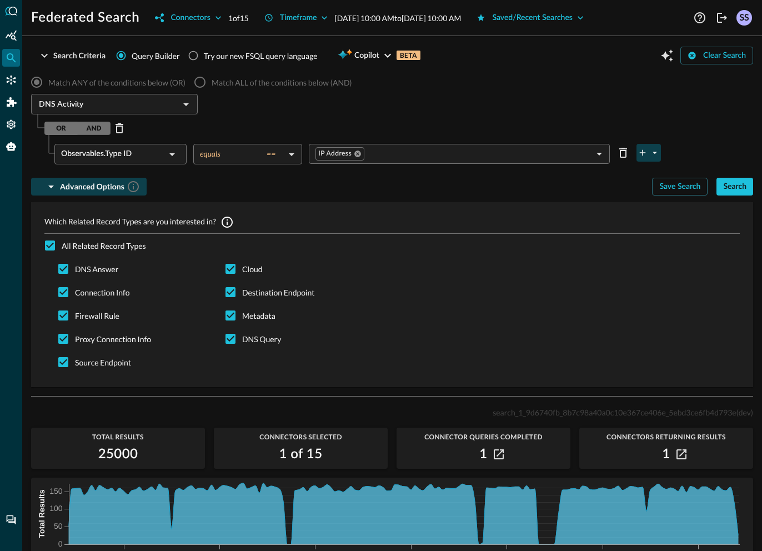
click at [643, 152] on icon "plus-arrow-button" at bounding box center [642, 153] width 6 height 6
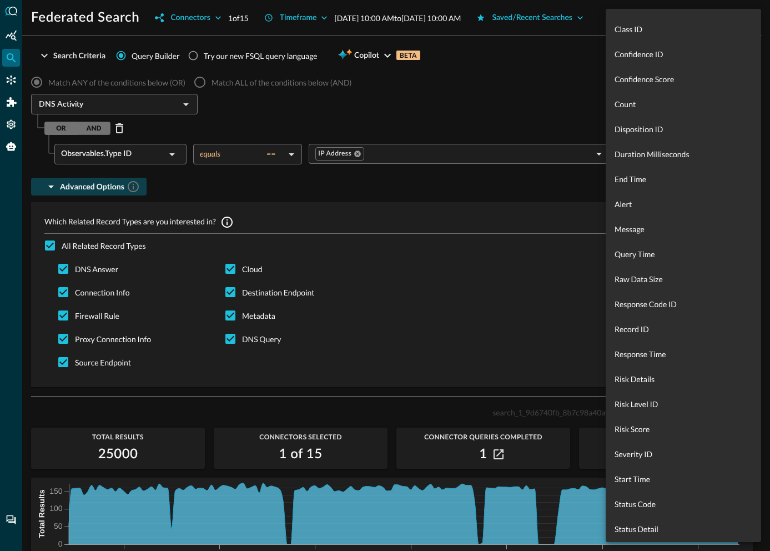
scroll to position [578, 0]
click at [456, 183] on div at bounding box center [385, 275] width 770 height 551
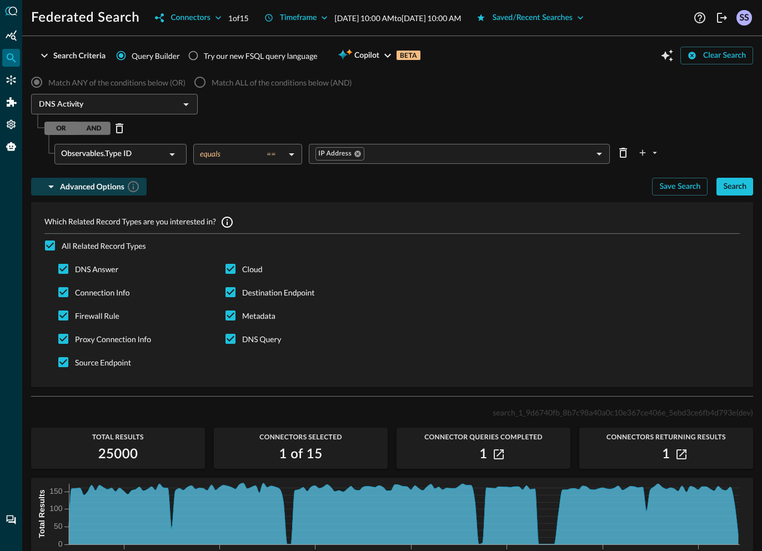
click at [52, 186] on icon "button" at bounding box center [51, 186] width 6 height 3
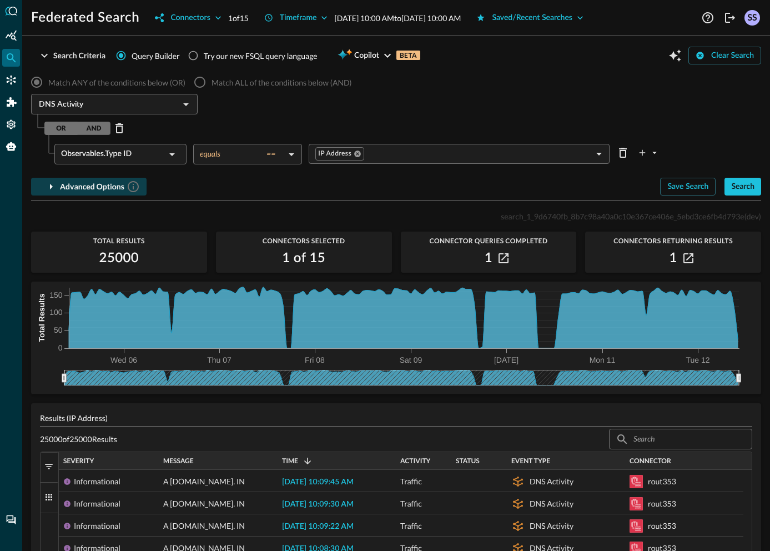
click at [52, 186] on icon "button" at bounding box center [50, 186] width 13 height 13
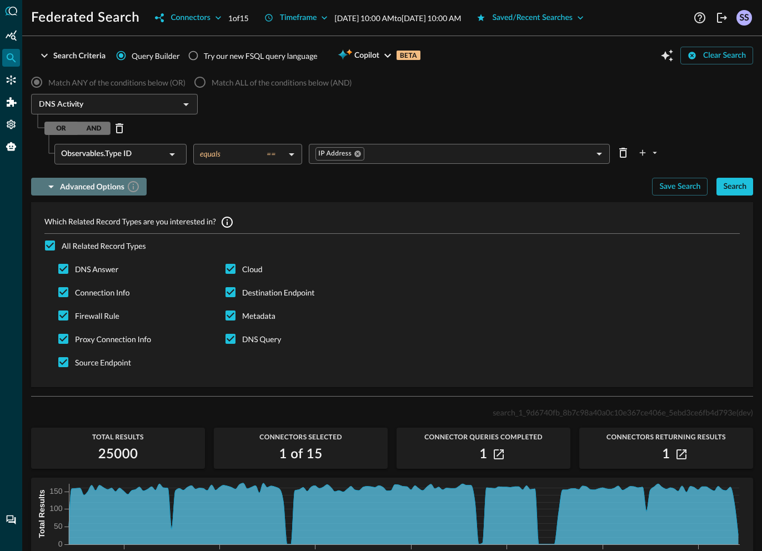
click at [52, 186] on icon "button" at bounding box center [51, 186] width 6 height 3
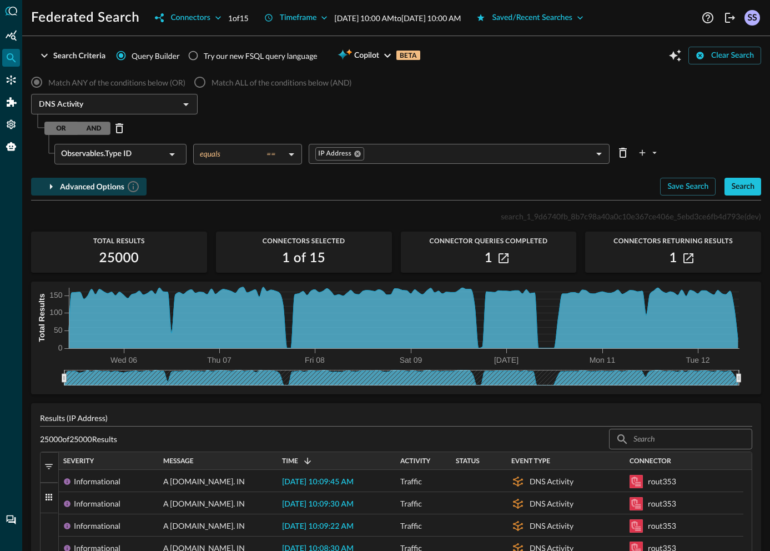
click at [90, 129] on div "OR AND" at bounding box center [77, 128] width 66 height 13
click at [50, 126] on div "OR AND" at bounding box center [77, 128] width 66 height 13
click at [85, 128] on div "OR AND" at bounding box center [77, 128] width 66 height 13
click at [58, 129] on div "OR AND" at bounding box center [77, 128] width 66 height 13
click at [84, 129] on div "OR AND" at bounding box center [77, 128] width 66 height 13
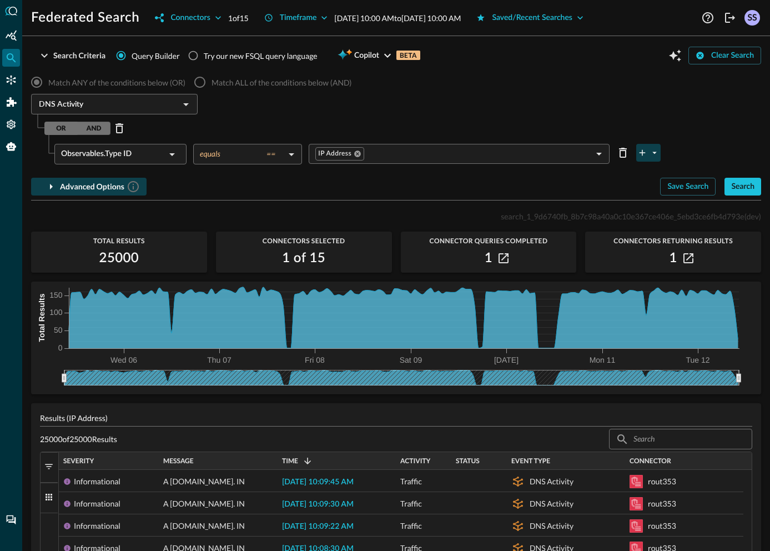
click at [652, 154] on icon "plus-arrow-button" at bounding box center [654, 153] width 10 height 10
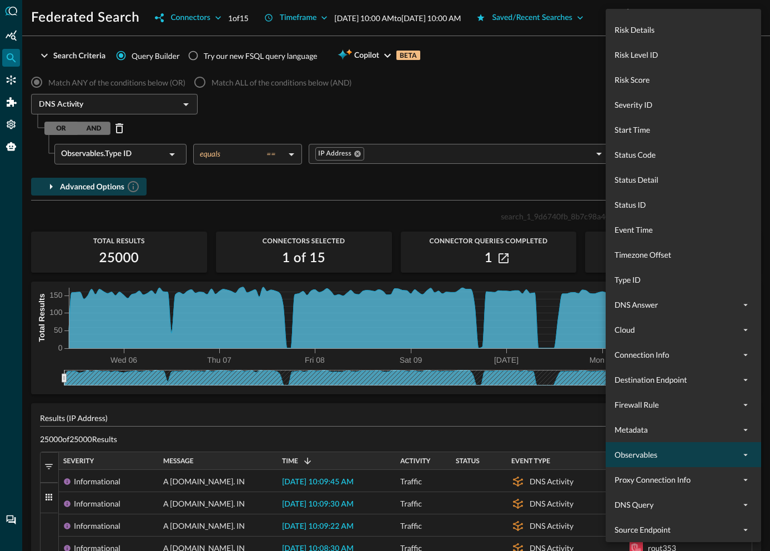
click at [674, 446] on div "Observables" at bounding box center [683, 454] width 155 height 25
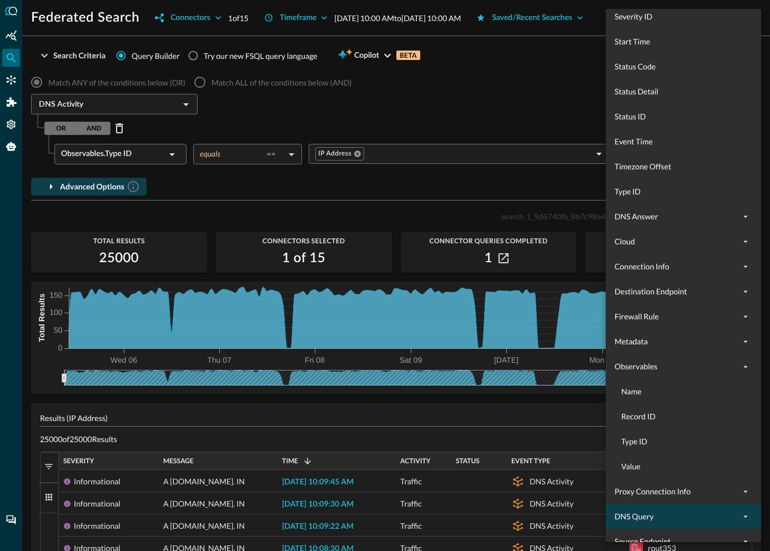
scroll to position [678, 0]
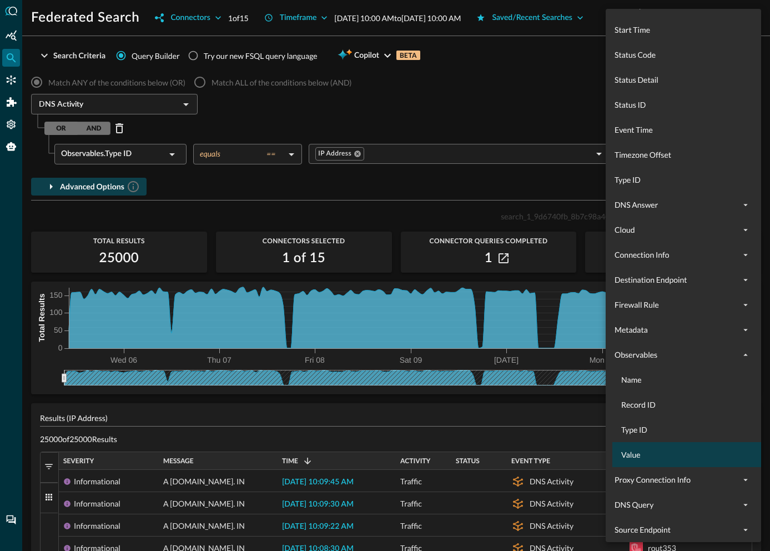
click at [655, 454] on span "Value" at bounding box center [690, 454] width 138 height 12
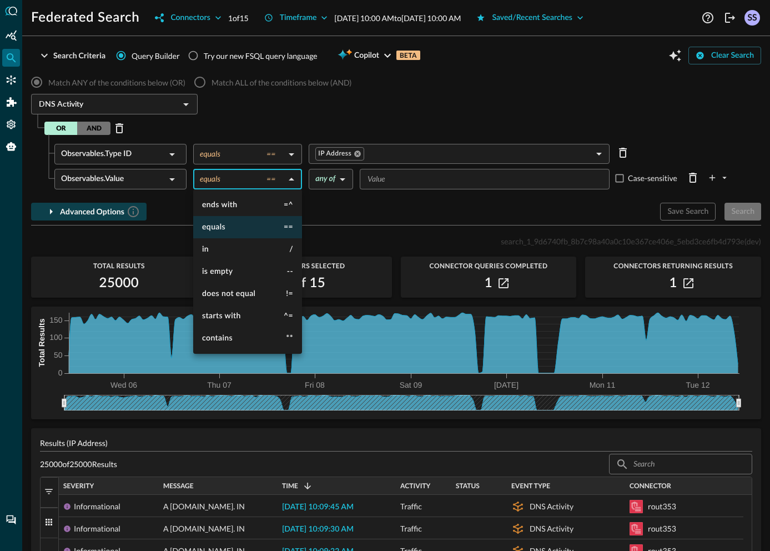
click at [288, 182] on body "Federated Search Connectors 1 of 15 Timeframe [DATE] 10:00 AM to [DATE] 10:00 A…" at bounding box center [385, 275] width 770 height 551
click at [242, 229] on li "equals ==" at bounding box center [247, 227] width 109 height 22
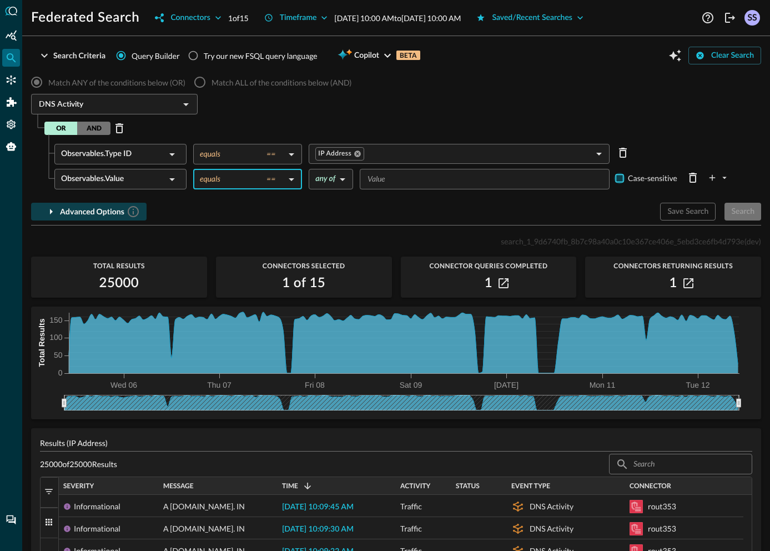
click at [621, 181] on input "Case-sensitive" at bounding box center [619, 178] width 11 height 11
checkbox input "true"
click at [339, 183] on body "Federated Search Connectors 1 of 15 Timeframe [DATE] 10:00 AM to [DATE] 10:00 A…" at bounding box center [385, 275] width 770 height 551
click at [395, 180] on div at bounding box center [385, 275] width 770 height 551
click at [395, 180] on input "Value" at bounding box center [483, 179] width 241 height 14
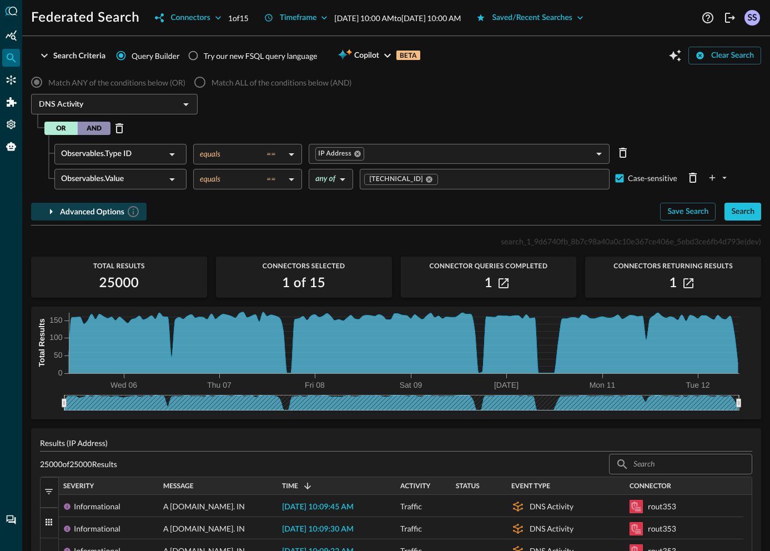
click at [89, 126] on button "AND" at bounding box center [93, 128] width 33 height 13
click at [714, 179] on icon "plus-arrow-button" at bounding box center [712, 178] width 10 height 10
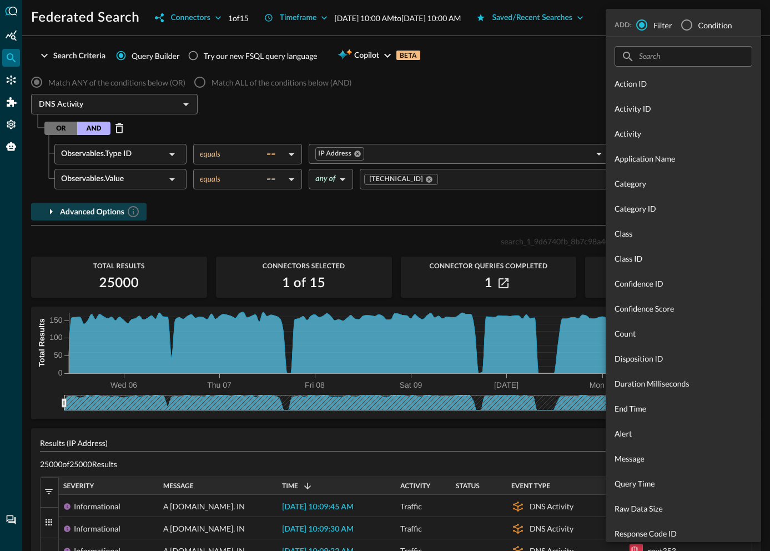
scroll to position [578, 0]
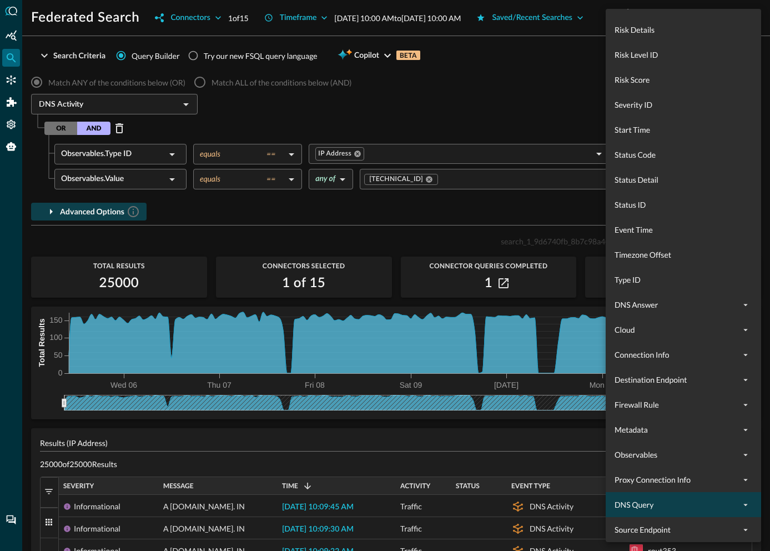
click at [653, 507] on span "DNS Query" at bounding box center [676, 504] width 124 height 12
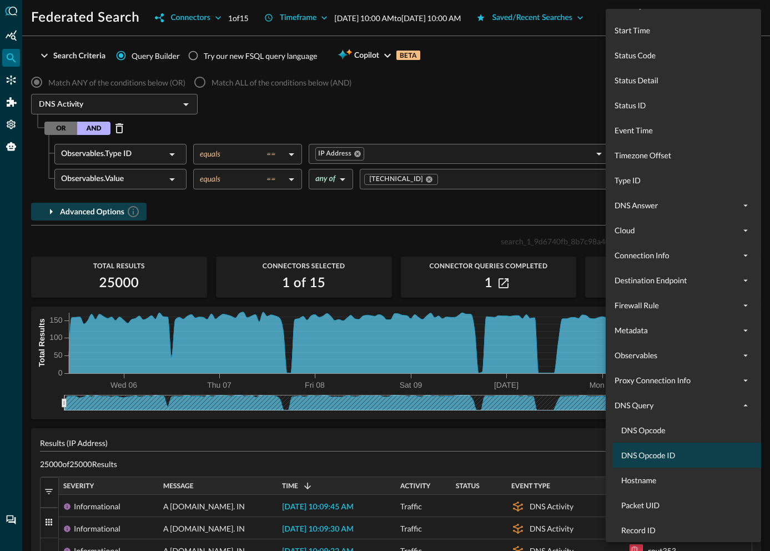
scroll to position [728, 0]
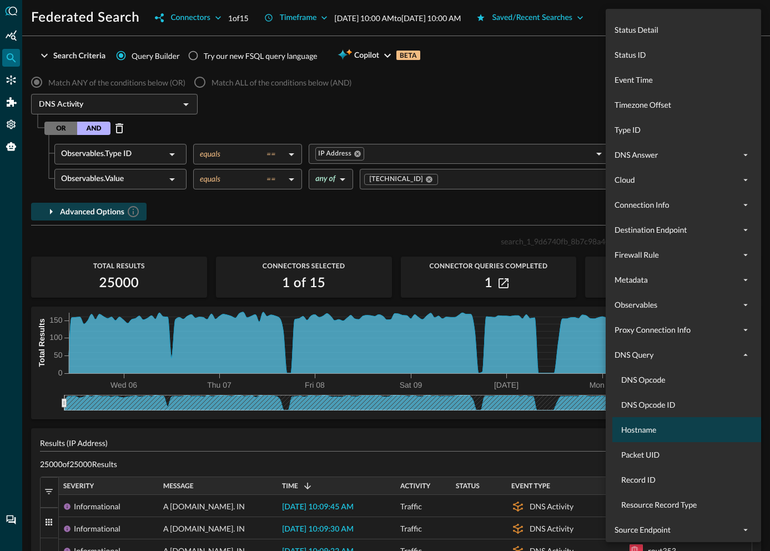
click at [644, 435] on span "Hostname" at bounding box center [690, 430] width 138 height 12
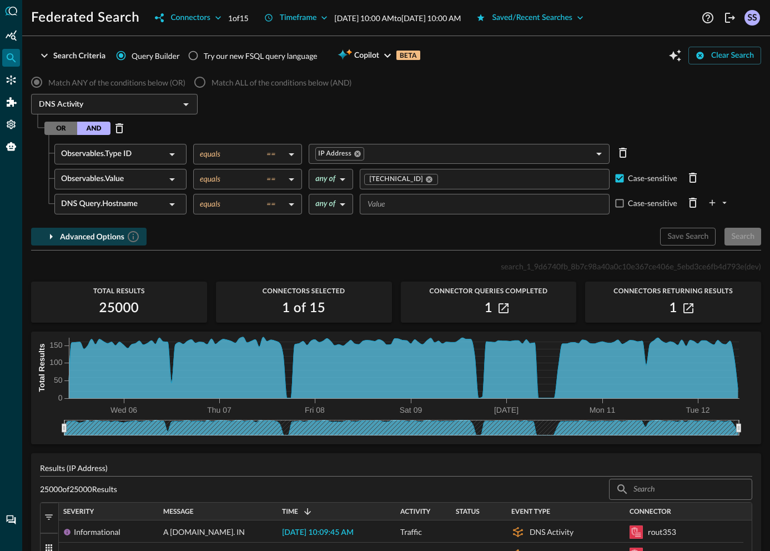
click at [406, 206] on input "Value" at bounding box center [483, 204] width 241 height 14
click at [235, 206] on body "Federated Search Connectors 1 of 15 Timeframe [DATE] 10:00 AM to [DATE] 10:00 A…" at bounding box center [385, 275] width 770 height 551
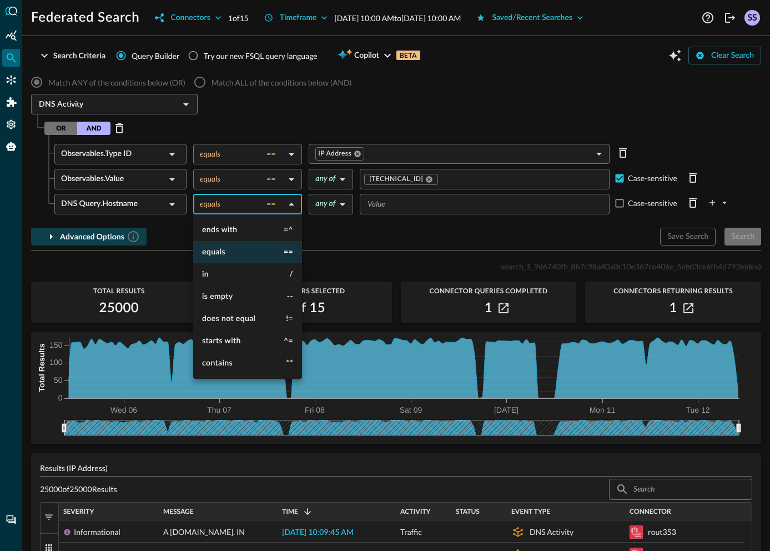
click at [401, 205] on div at bounding box center [385, 275] width 770 height 551
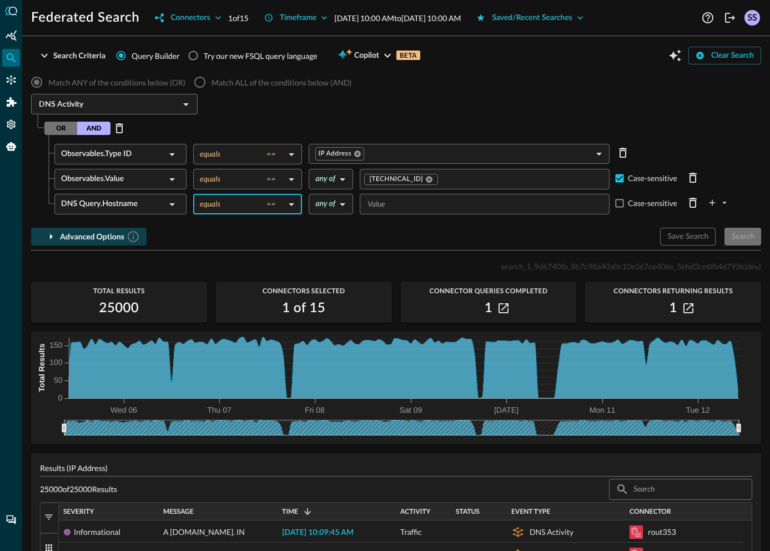
click at [400, 206] on input "Value" at bounding box center [483, 204] width 241 height 14
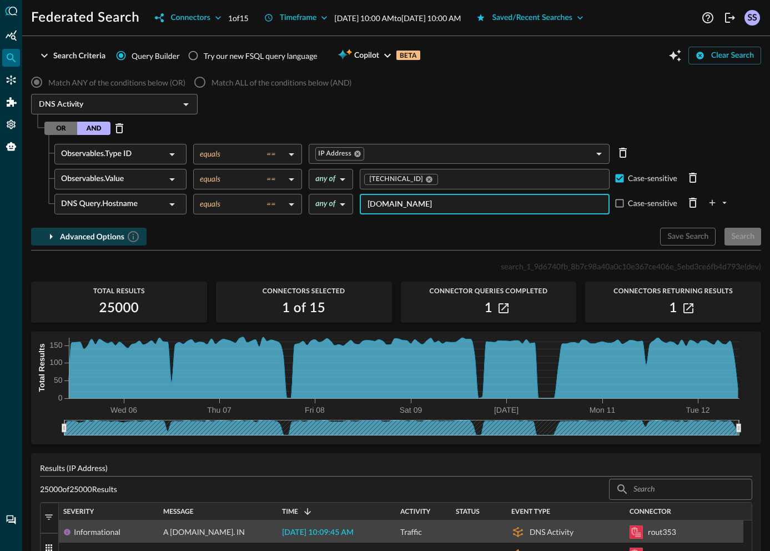
type input "[DOMAIN_NAME]"
click at [298, 532] on span "[DATE] 10:09:45 AM" at bounding box center [318, 532] width 72 height 8
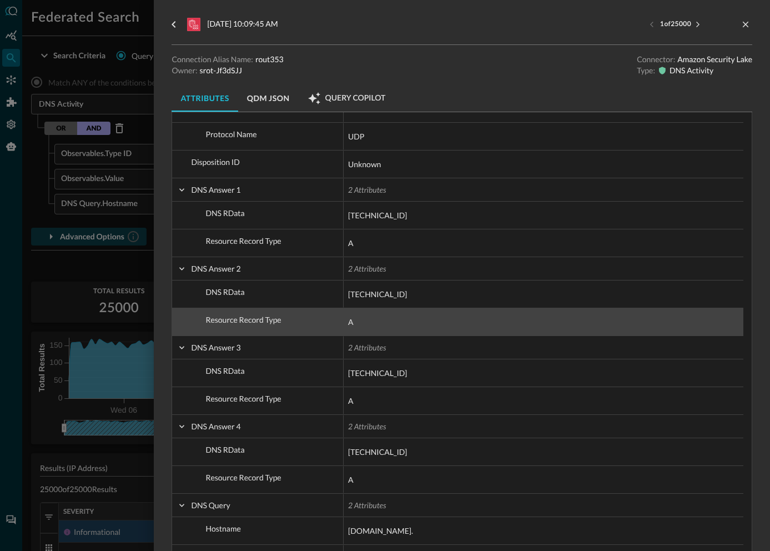
scroll to position [536, 0]
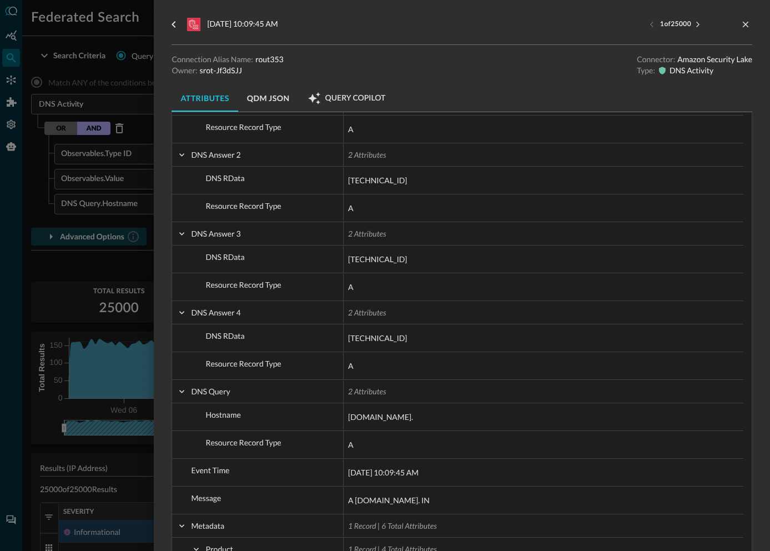
click at [89, 243] on div at bounding box center [385, 275] width 770 height 551
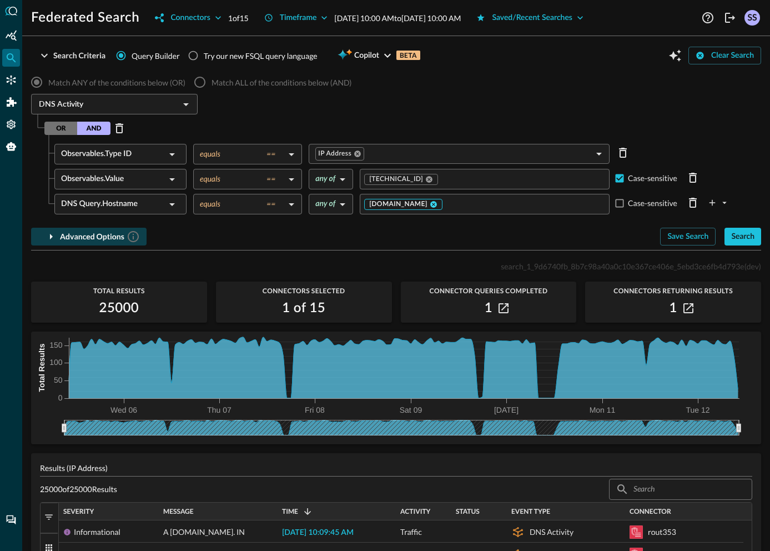
click at [437, 204] on icon at bounding box center [433, 204] width 7 height 7
click at [465, 197] on input "Value" at bounding box center [483, 204] width 241 height 14
type input "[DOMAIN_NAME]."
click at [583, 221] on div "Match ANY of the conditions below (OR) Match ALL of the conditions below (AND) …" at bounding box center [396, 157] width 730 height 175
click at [740, 236] on div "Search" at bounding box center [742, 237] width 23 height 14
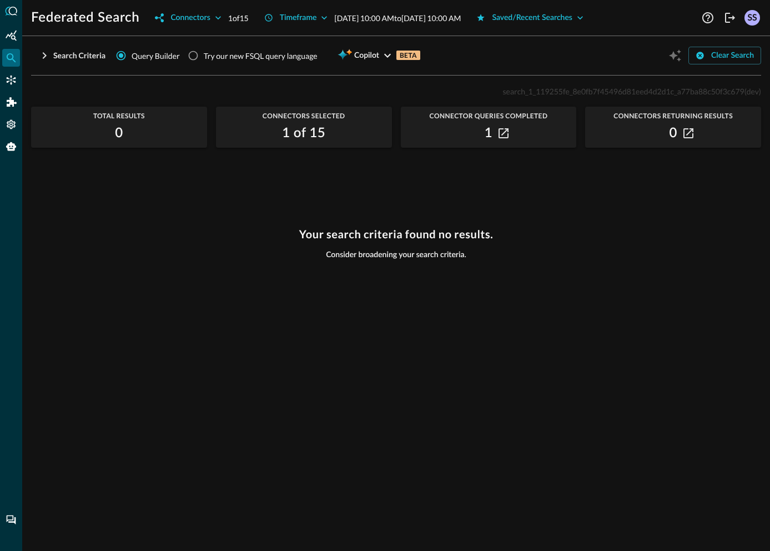
click at [453, 281] on div "Your search criteria found no results. Consider broadening your search criteria." at bounding box center [396, 383] width 730 height 310
click at [52, 52] on button "Search Criteria" at bounding box center [71, 56] width 81 height 18
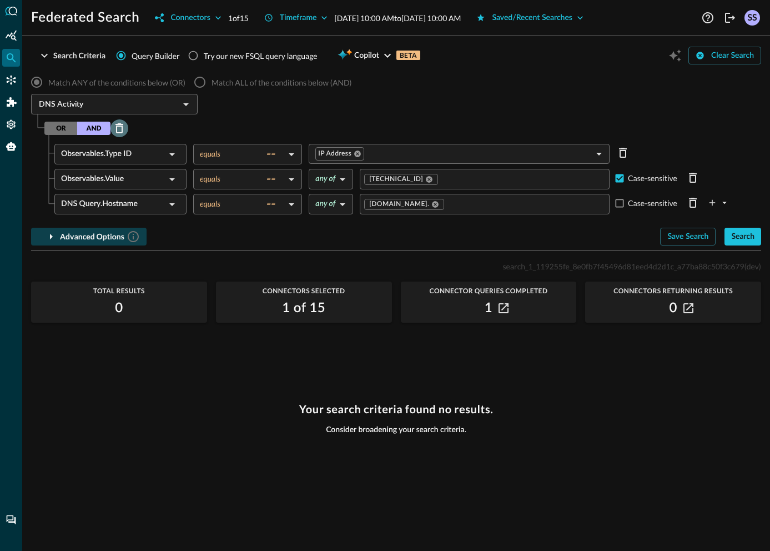
click at [119, 130] on icon "Delete Row" at bounding box center [119, 128] width 13 height 13
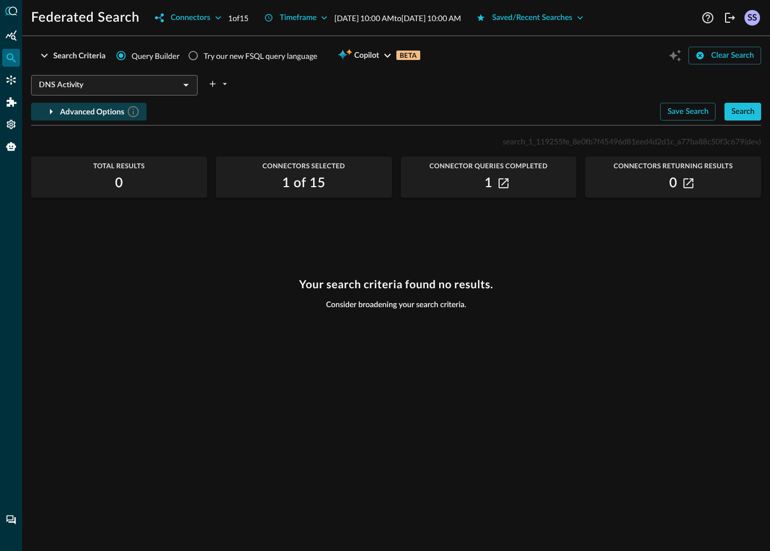
click at [56, 109] on icon "button" at bounding box center [50, 111] width 13 height 13
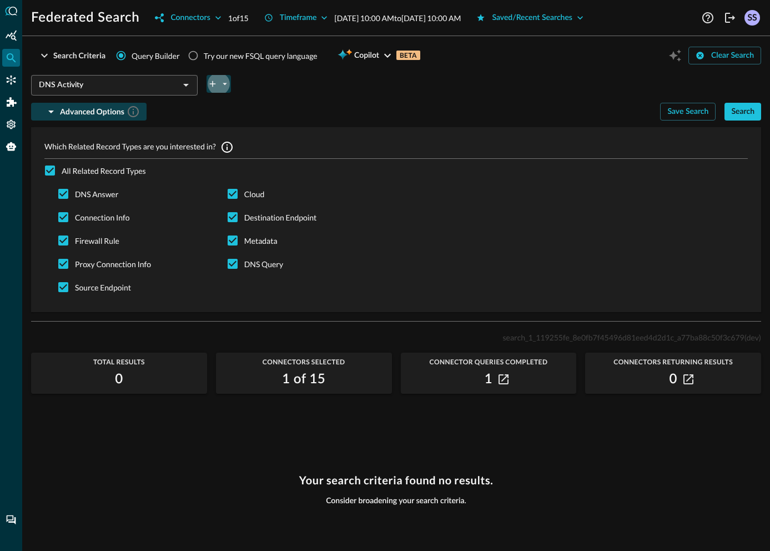
click at [217, 85] on icon "plus-arrow-button" at bounding box center [213, 84] width 10 height 10
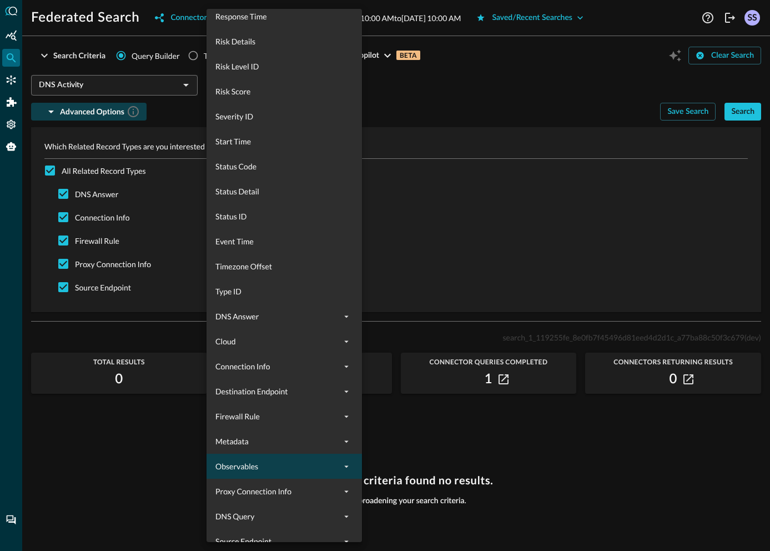
scroll to position [578, 0]
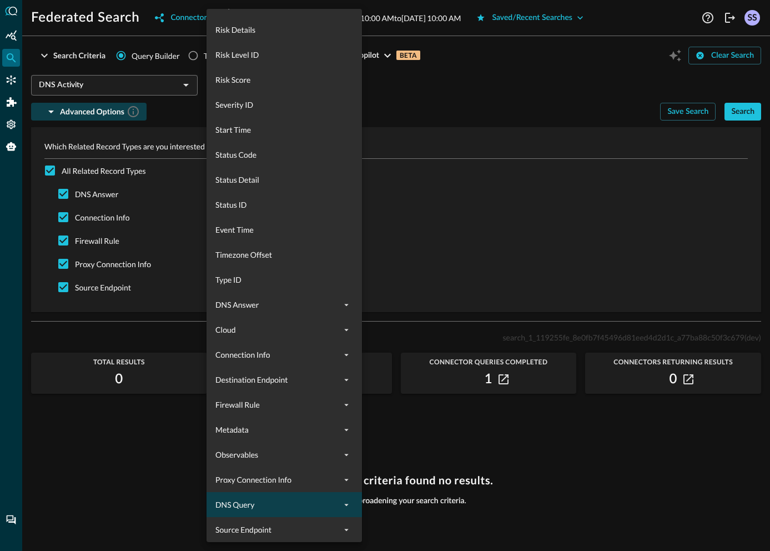
click at [259, 503] on span "DNS Query" at bounding box center [277, 504] width 124 height 12
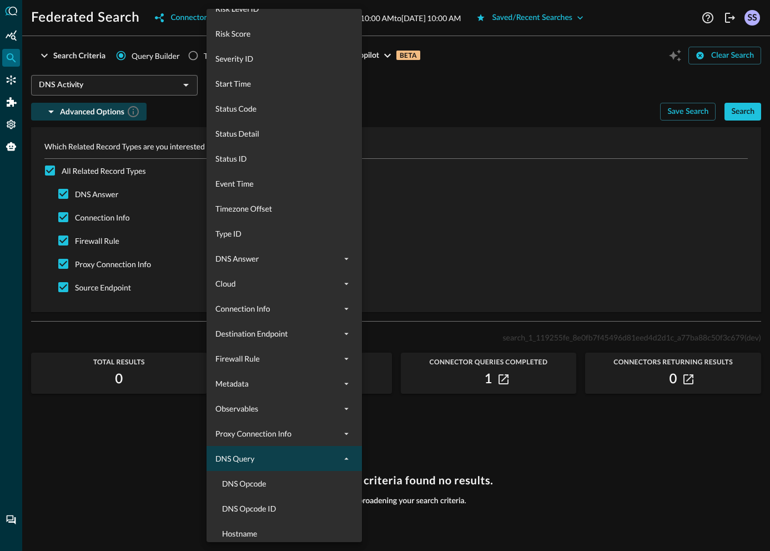
scroll to position [728, 0]
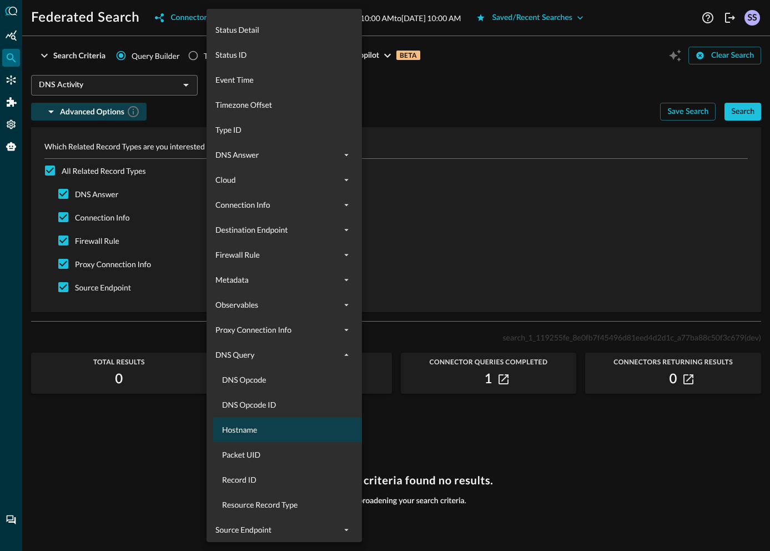
click at [272, 431] on span "Hostname" at bounding box center [291, 430] width 138 height 12
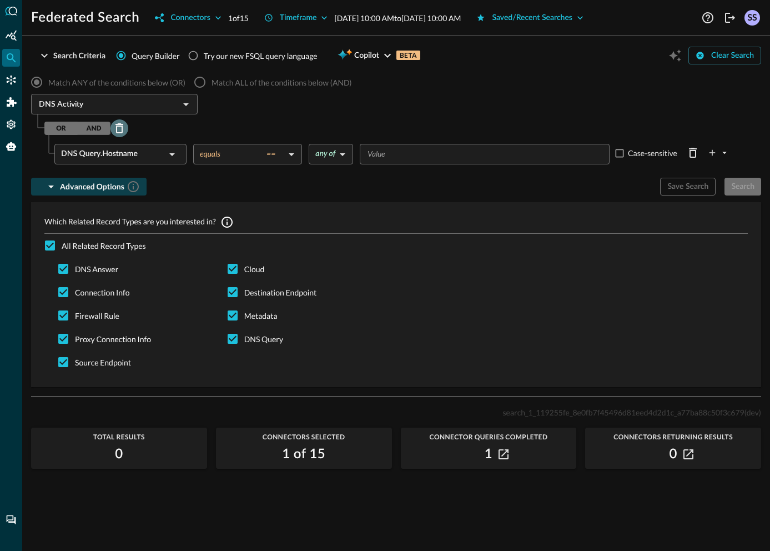
click at [120, 131] on icon "Delete Row" at bounding box center [119, 128] width 13 height 13
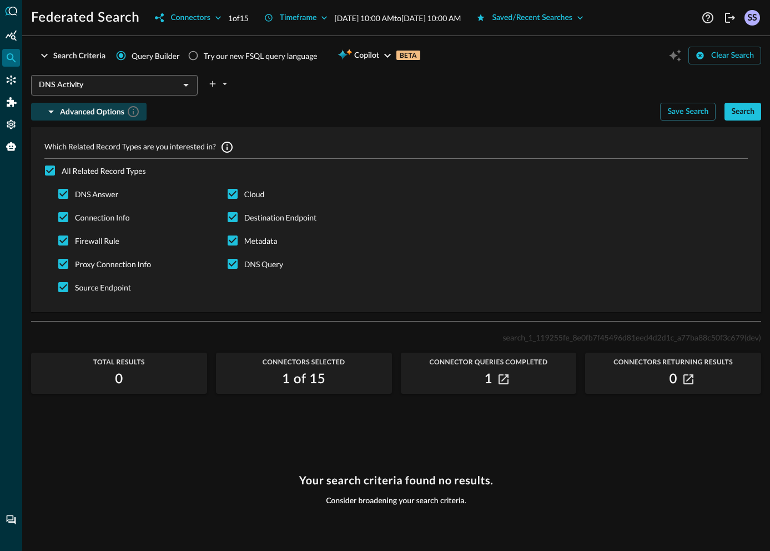
click at [56, 110] on icon "button" at bounding box center [50, 111] width 13 height 13
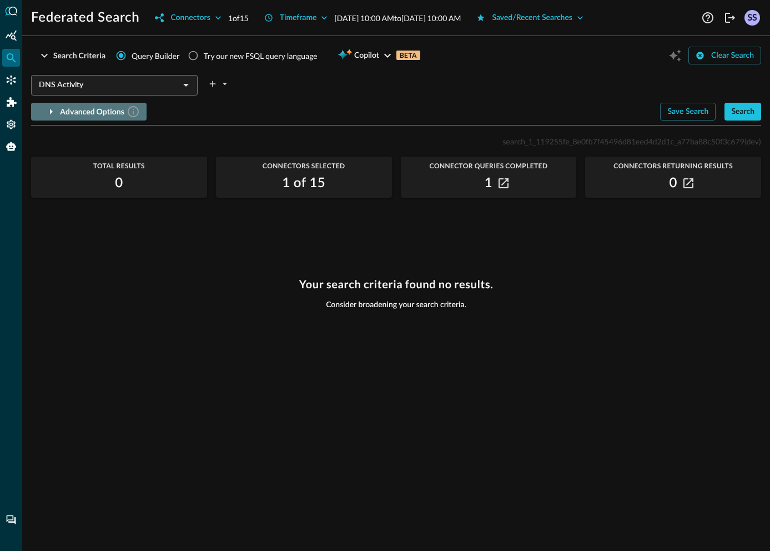
click at [56, 110] on icon "button" at bounding box center [50, 111] width 13 height 13
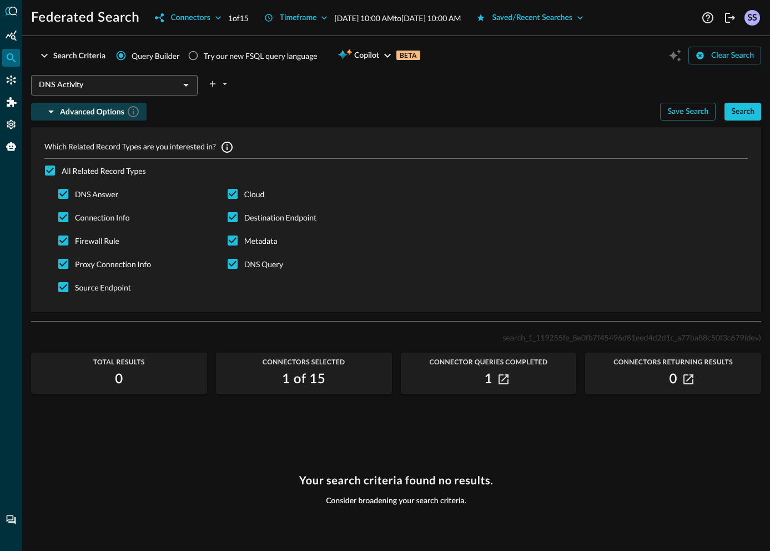
click at [56, 110] on icon "button" at bounding box center [50, 111] width 13 height 13
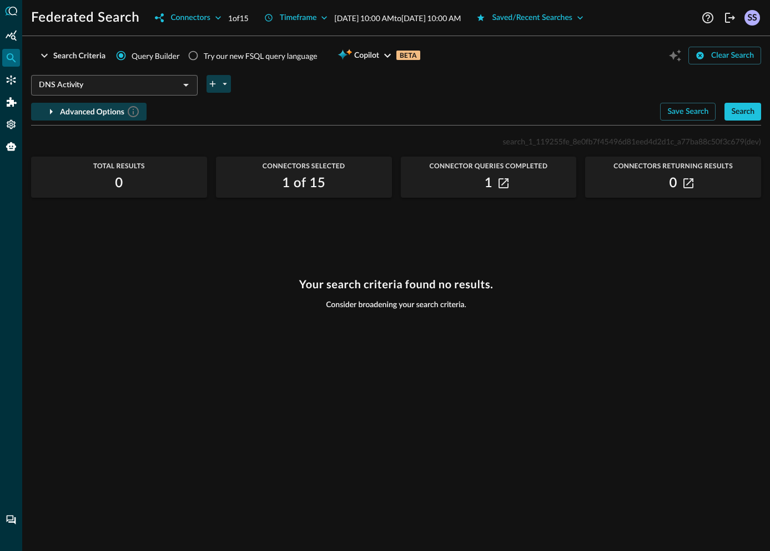
click at [210, 88] on icon "plus-arrow-button" at bounding box center [213, 84] width 10 height 10
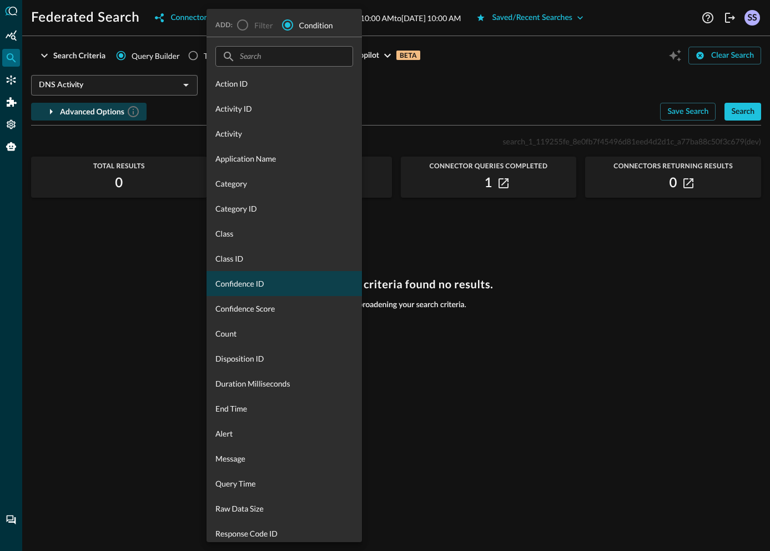
scroll to position [2, 0]
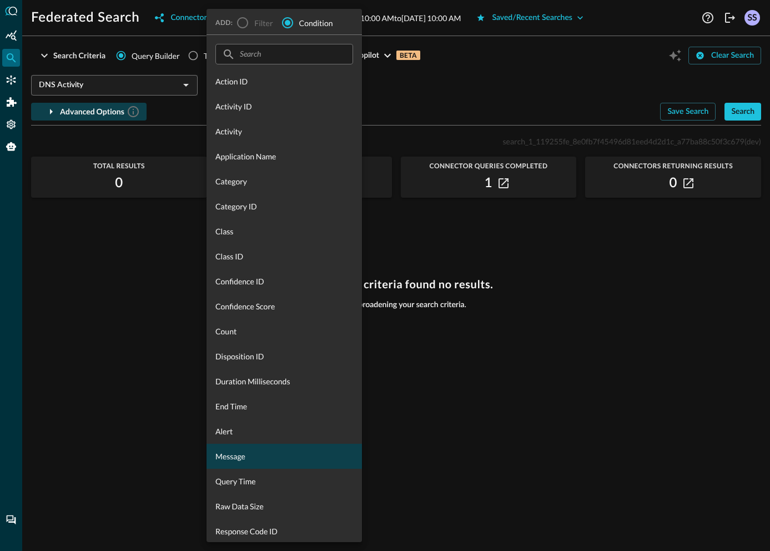
click at [255, 463] on div "Message" at bounding box center [283, 456] width 155 height 25
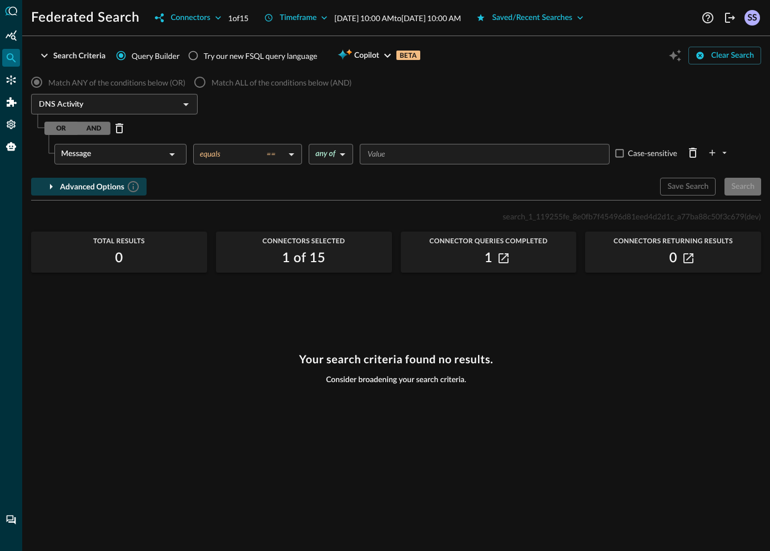
click at [318, 150] on body "Federated Search Connectors 1 of 15 Timeframe [DATE] 10:00 AM to [DATE] 10:00 A…" at bounding box center [385, 275] width 770 height 551
click at [283, 151] on div at bounding box center [385, 275] width 770 height 551
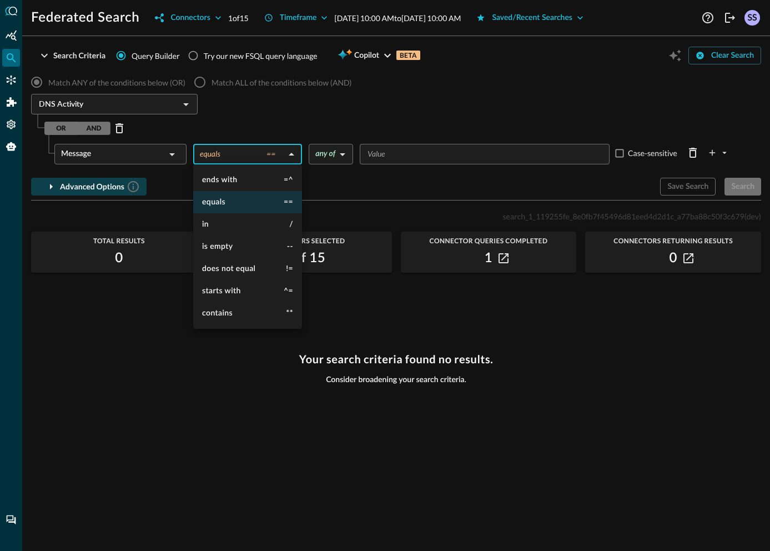
click at [282, 152] on body "Federated Search Connectors 1 of 15 Timeframe [DATE] 10:00 AM to [DATE] 10:00 A…" at bounding box center [385, 275] width 770 height 551
click at [231, 309] on span "contains" at bounding box center [217, 313] width 31 height 8
type input "contains"
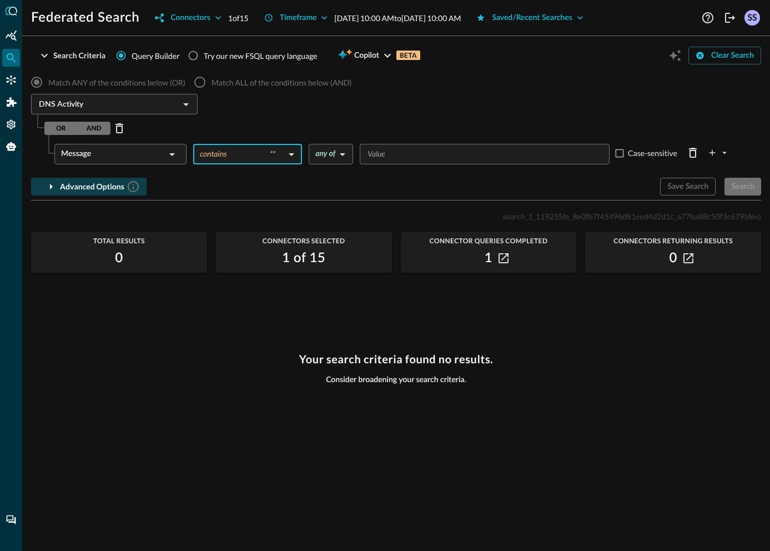
click at [399, 153] on input "Value" at bounding box center [483, 154] width 241 height 14
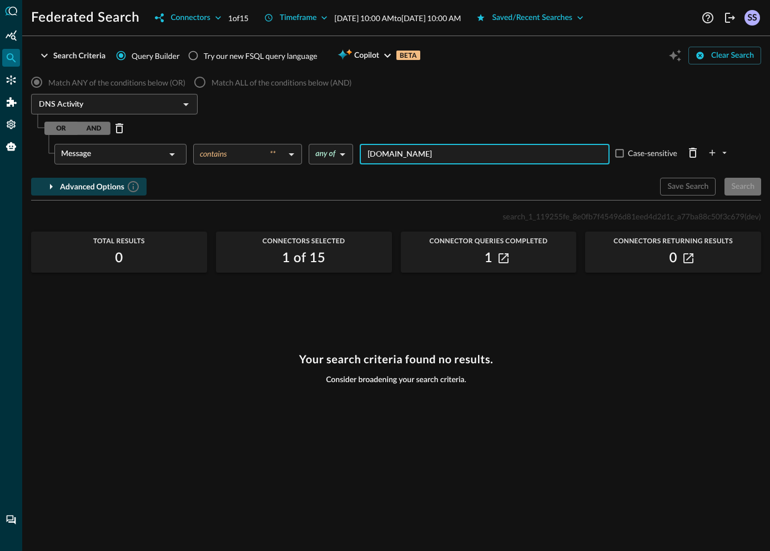
type input "[DOMAIN_NAME]"
click at [503, 178] on div "Advanced Options" at bounding box center [341, 187] width 620 height 18
click at [741, 189] on div "Search" at bounding box center [742, 187] width 23 height 14
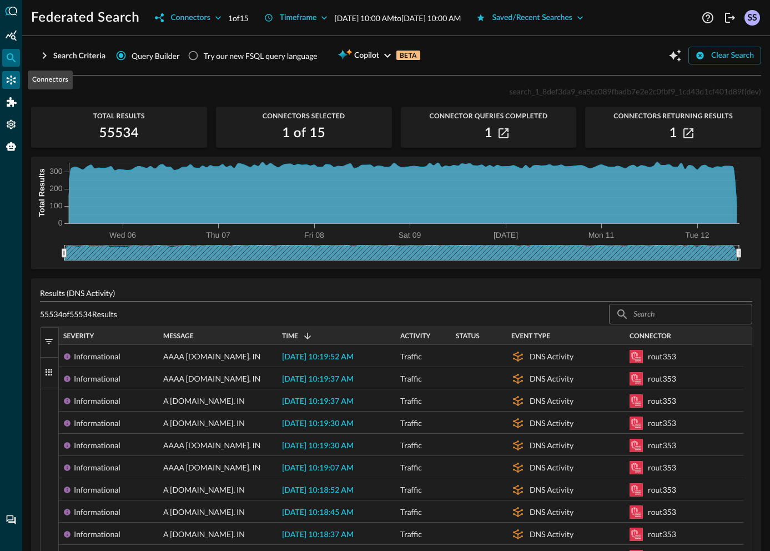
click at [12, 77] on icon "Connectors" at bounding box center [11, 79] width 11 height 11
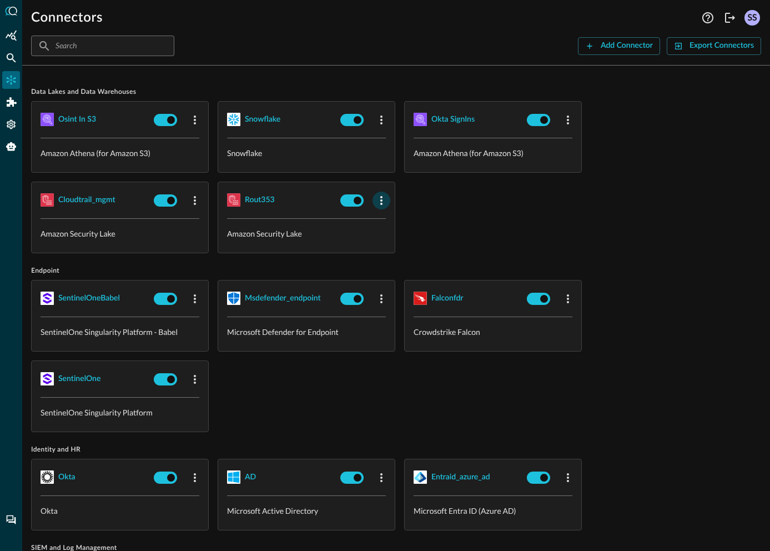
click at [377, 202] on icon "button" at bounding box center [381, 200] width 13 height 13
click at [394, 227] on div "Edit" at bounding box center [395, 225] width 29 height 14
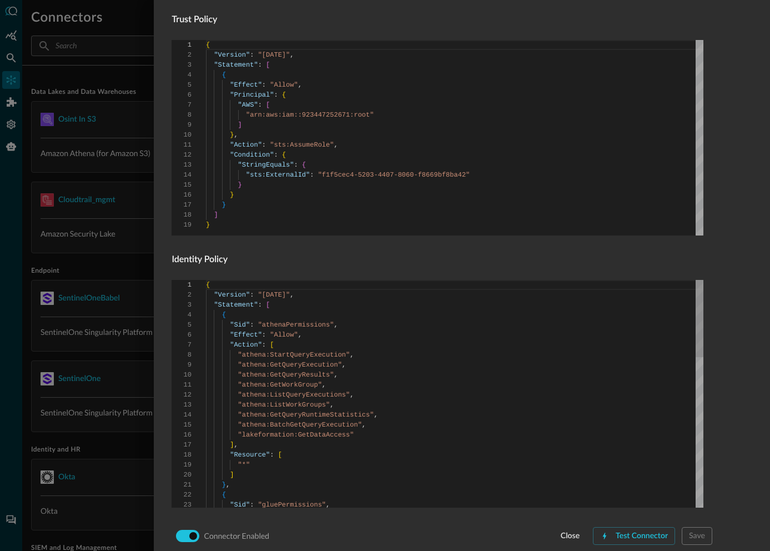
scroll to position [650, 0]
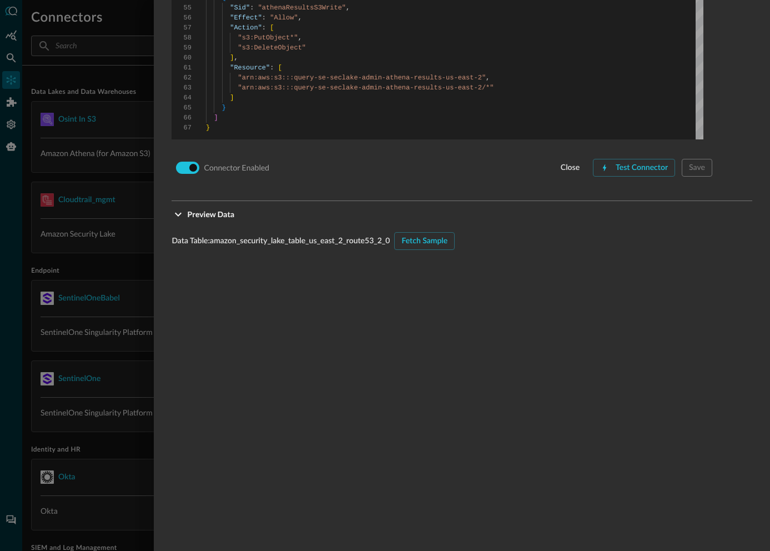
scroll to position [994, 0]
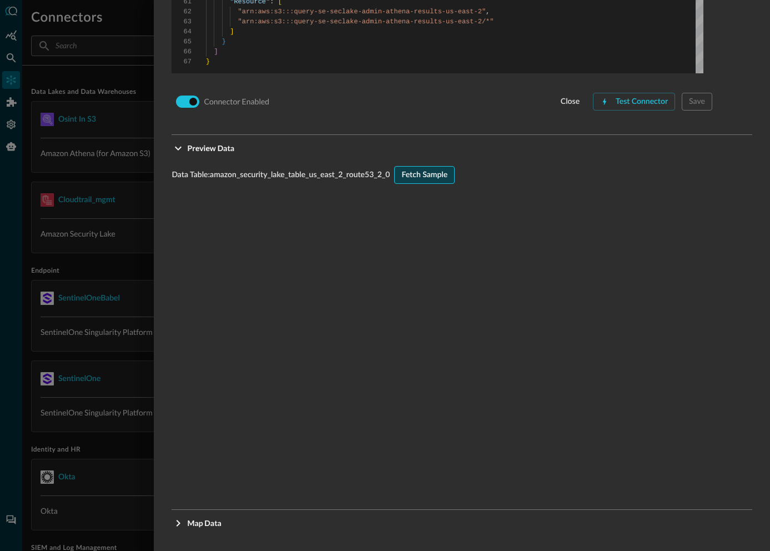
click at [420, 176] on div "Fetch Sample" at bounding box center [424, 175] width 46 height 14
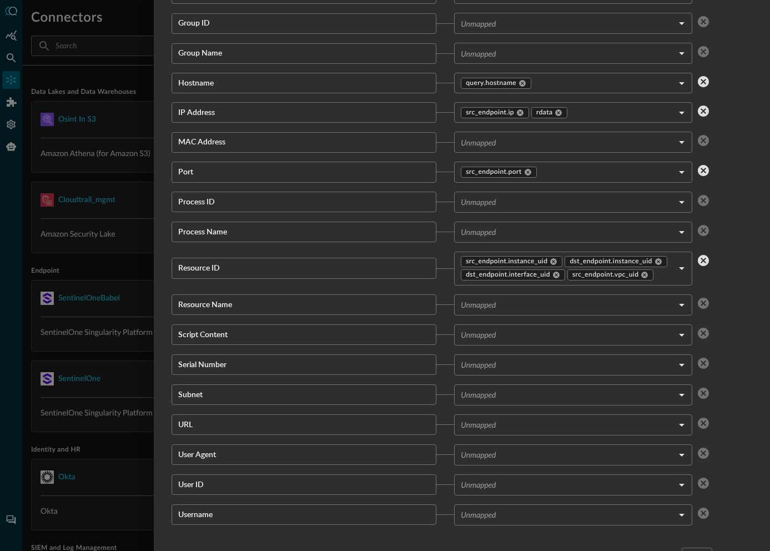
scroll to position [1972, 0]
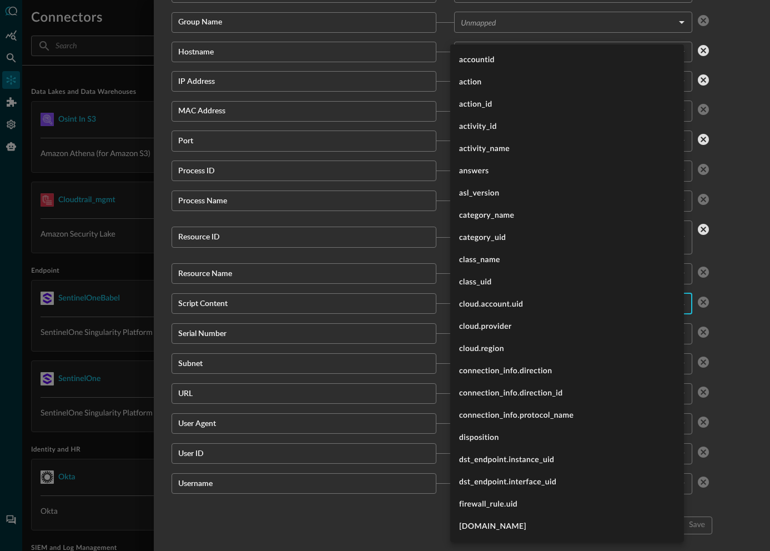
click at [491, 313] on body "Connectors Help Logout SS ​ ​ Add Connector Export Connectors Data Lakes and Da…" at bounding box center [385, 275] width 770 height 551
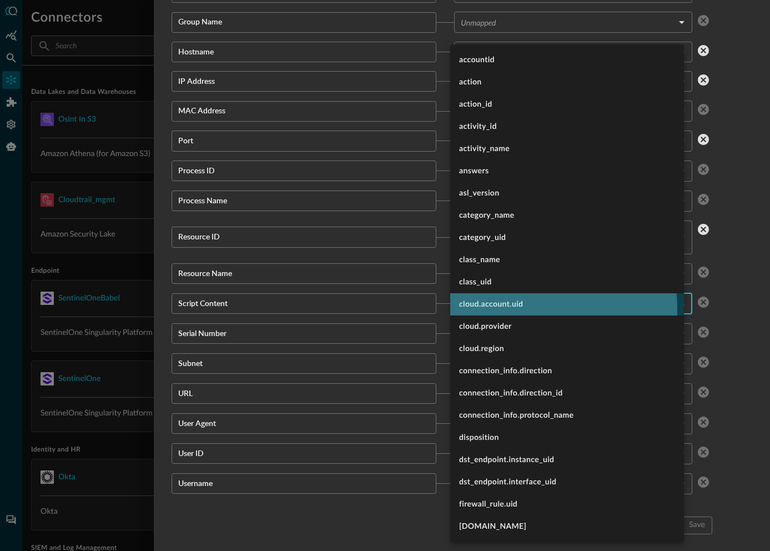
click at [491, 310] on li "cloud.account.uid" at bounding box center [567, 304] width 234 height 22
type input "cloud.account.uid"
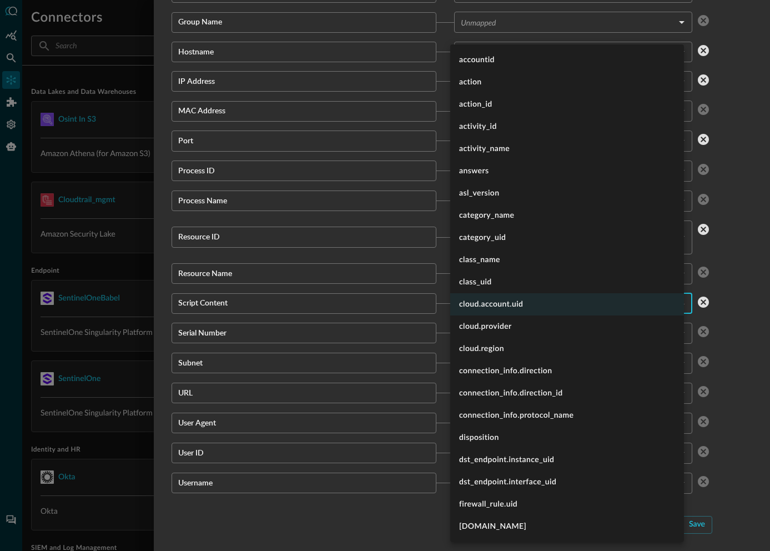
click at [738, 304] on div at bounding box center [385, 275] width 770 height 551
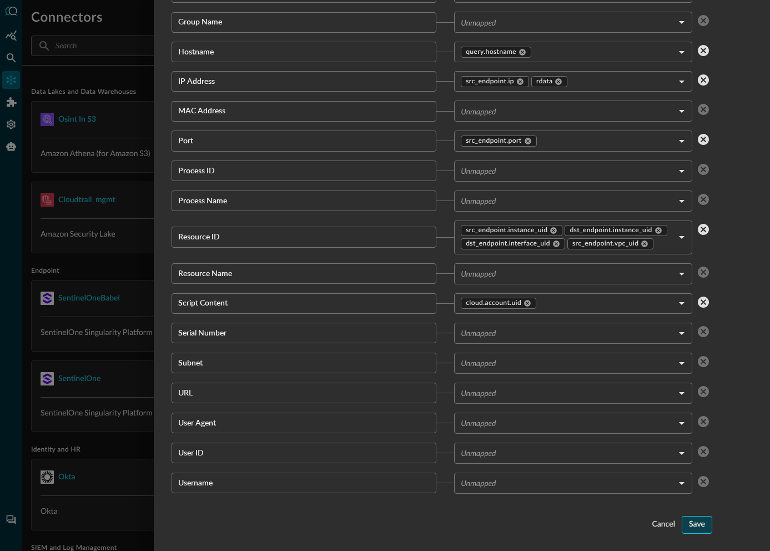
click at [690, 523] on div "Save" at bounding box center [697, 524] width 16 height 14
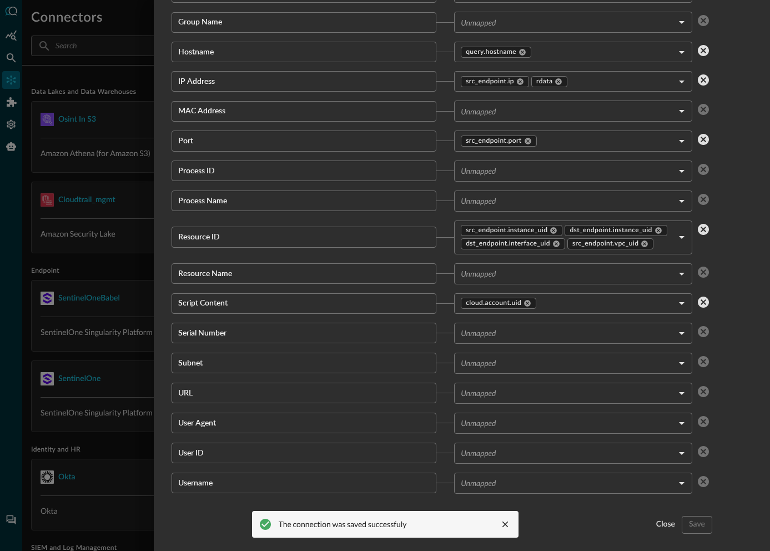
click at [119, 278] on div at bounding box center [385, 275] width 770 height 551
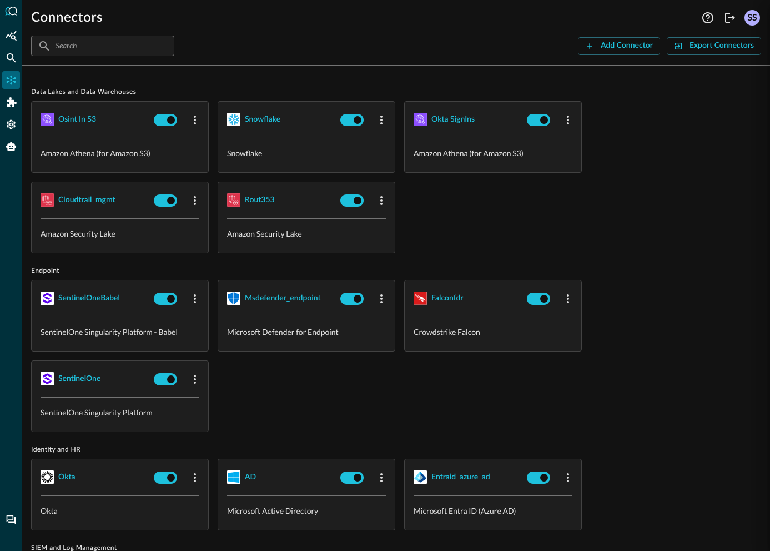
scroll to position [1087, 0]
click at [192, 203] on icon "button" at bounding box center [194, 200] width 13 height 13
click at [209, 225] on span "Edit" at bounding box center [216, 225] width 14 height 8
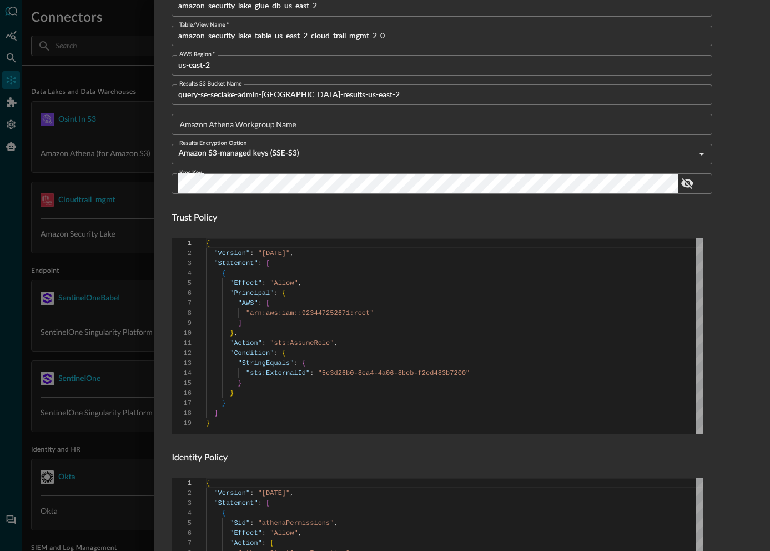
scroll to position [650, 0]
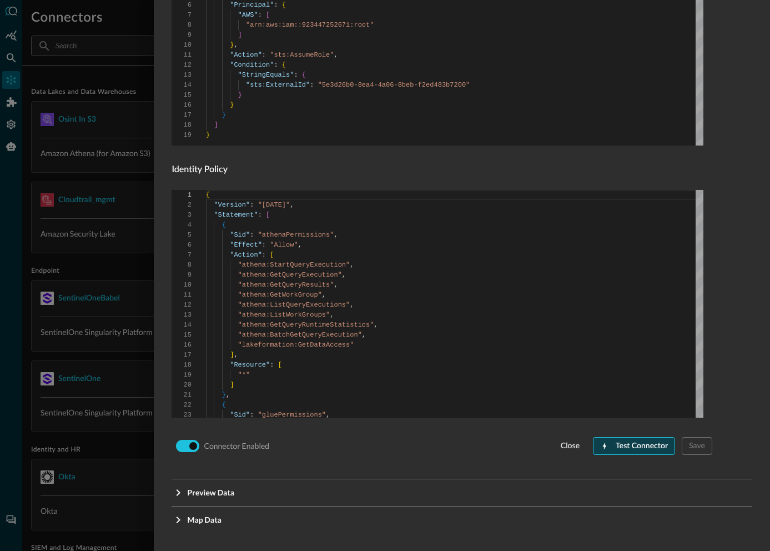
click at [648, 441] on div "Test Connector" at bounding box center [642, 446] width 52 height 14
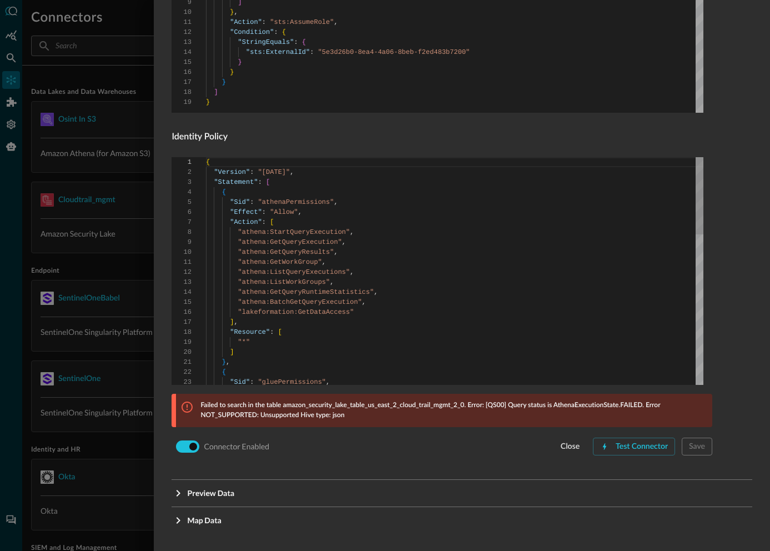
scroll to position [683, 0]
click at [125, 235] on div at bounding box center [385, 275] width 770 height 551
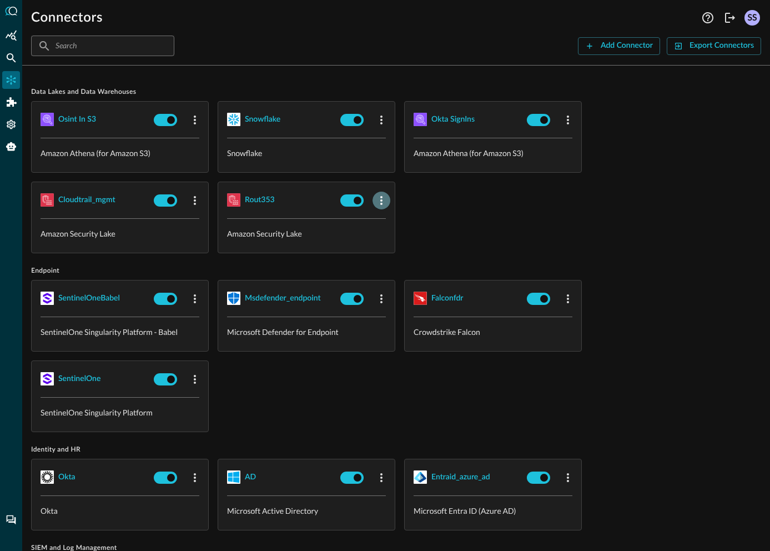
click at [384, 196] on icon "button" at bounding box center [381, 200] width 13 height 13
click at [392, 221] on div "Edit" at bounding box center [395, 225] width 29 height 14
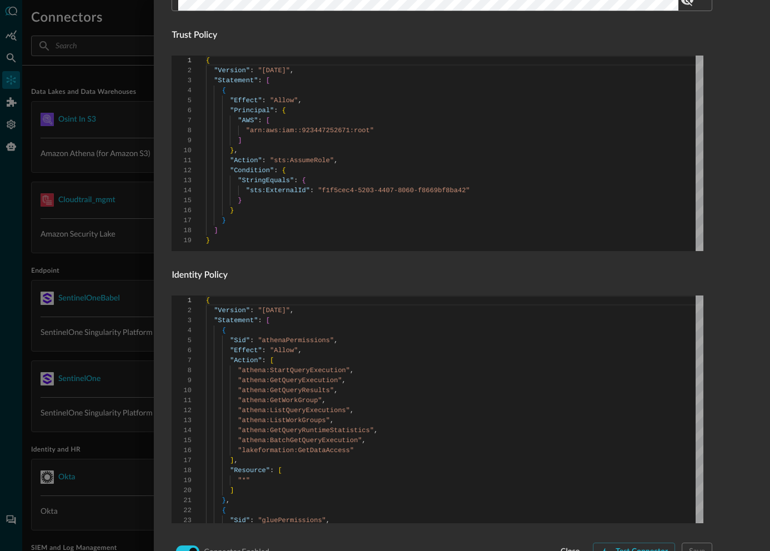
scroll to position [650, 0]
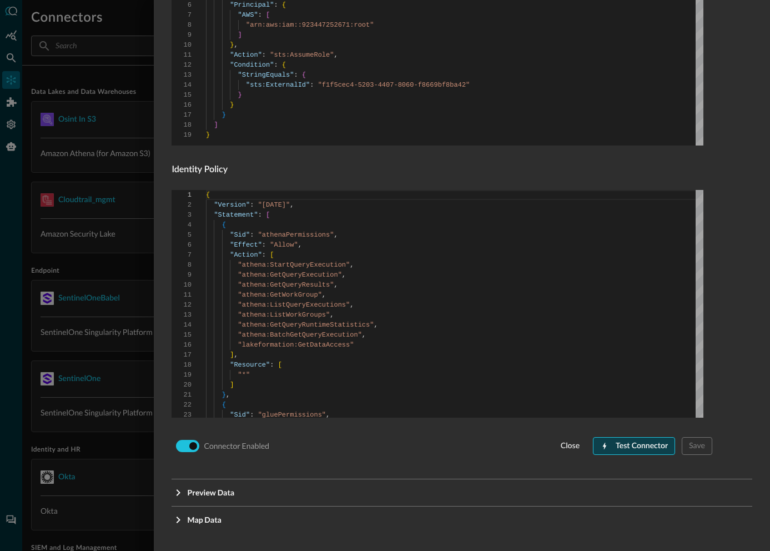
click at [633, 444] on div "Test Connector" at bounding box center [642, 446] width 52 height 14
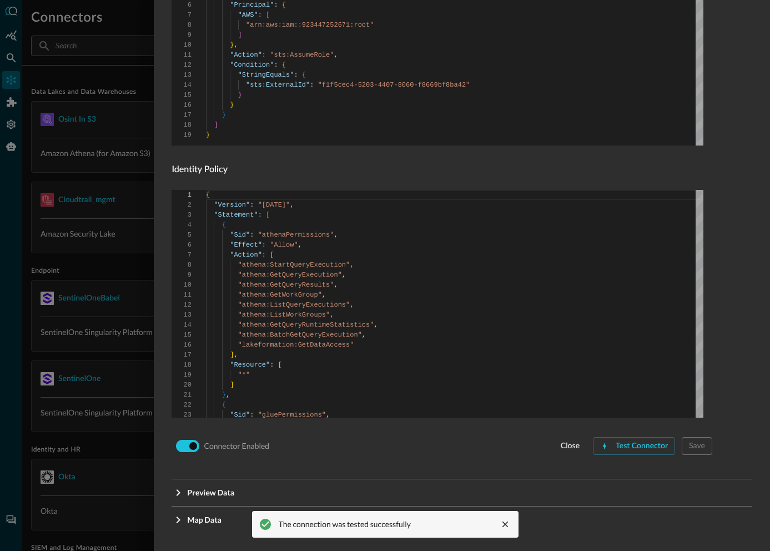
scroll to position [99, 0]
